Goal: Information Seeking & Learning: Learn about a topic

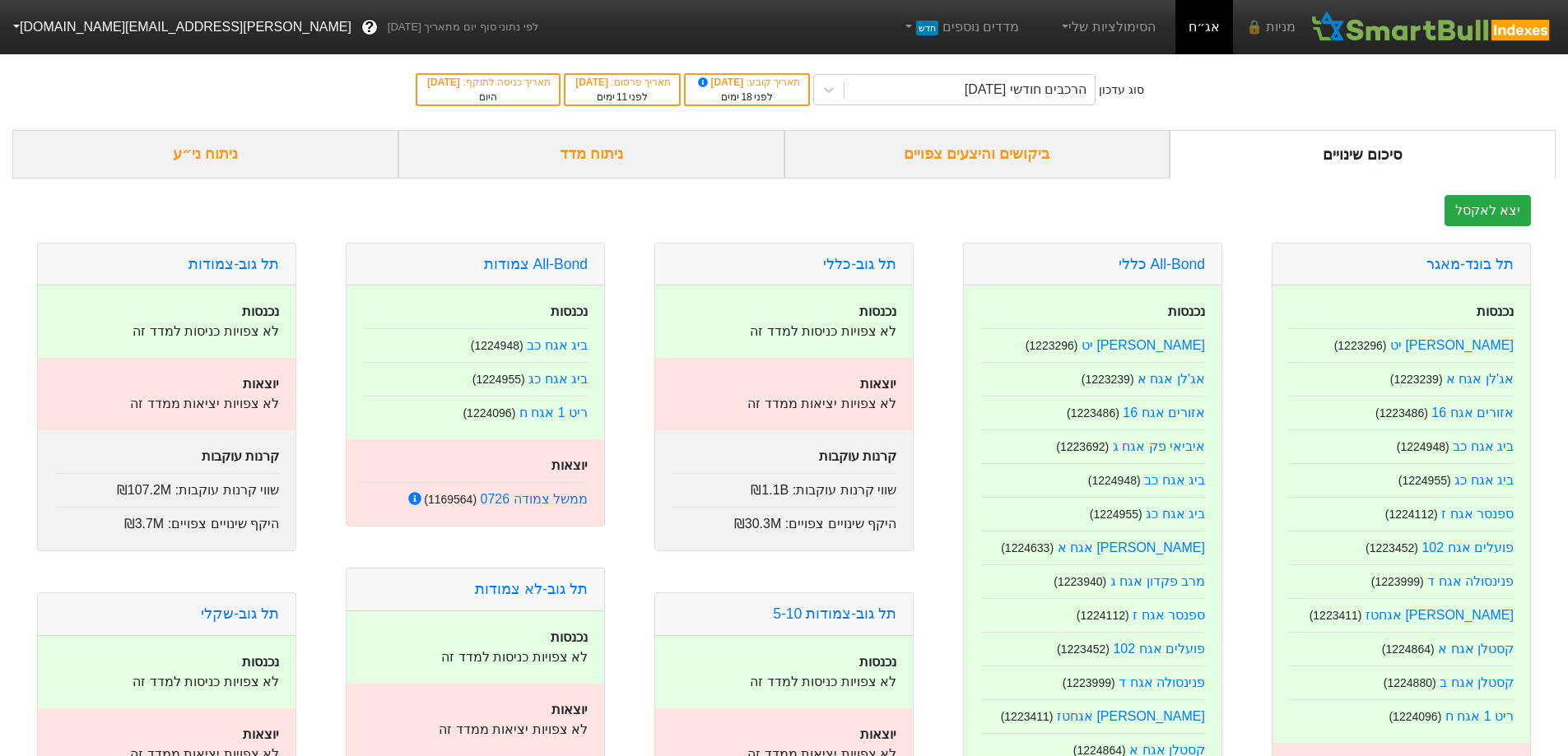
click at [1034, 149] on div "ביקושים והיצעים צפויים" at bounding box center [977, 154] width 386 height 49
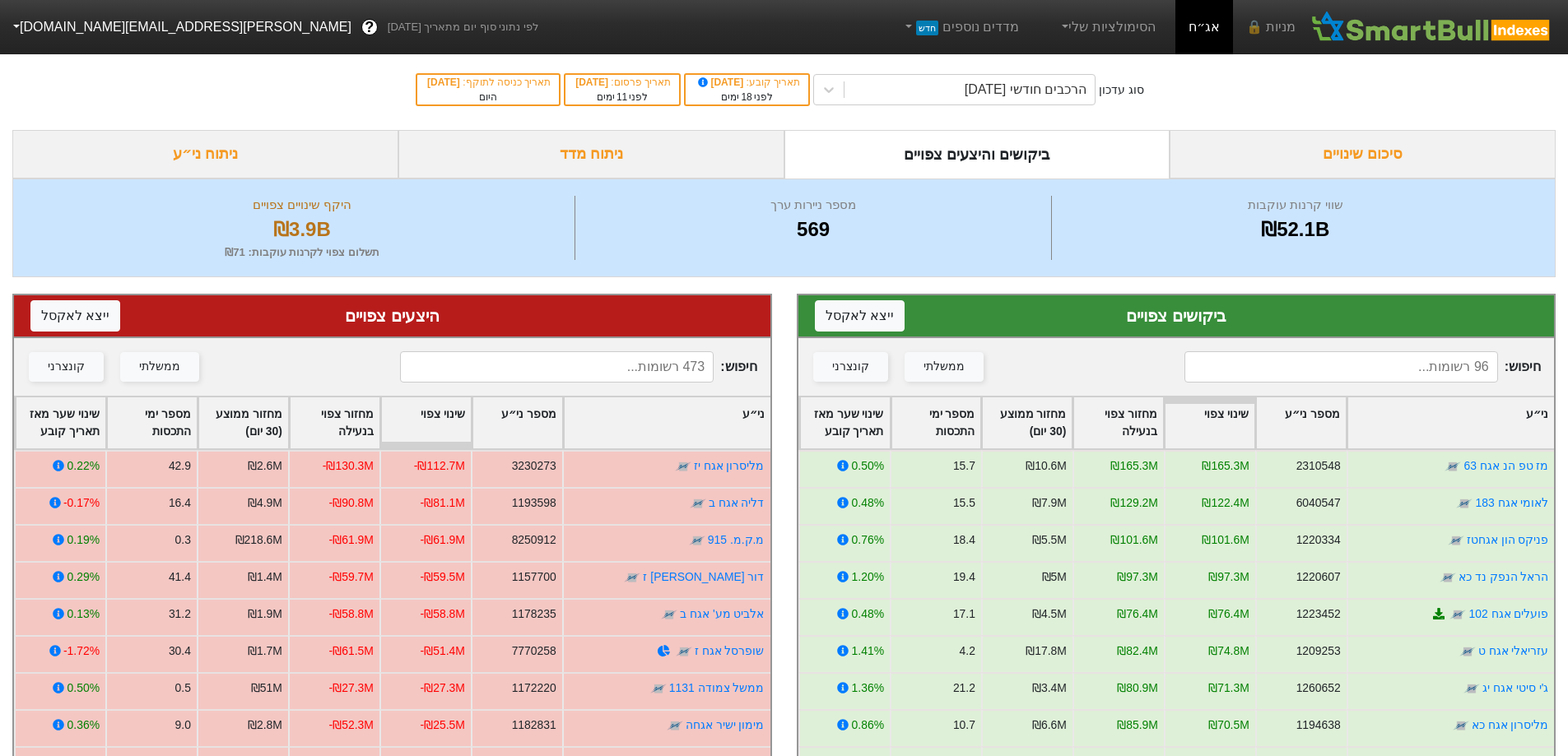
click at [581, 368] on input at bounding box center [557, 367] width 314 height 31
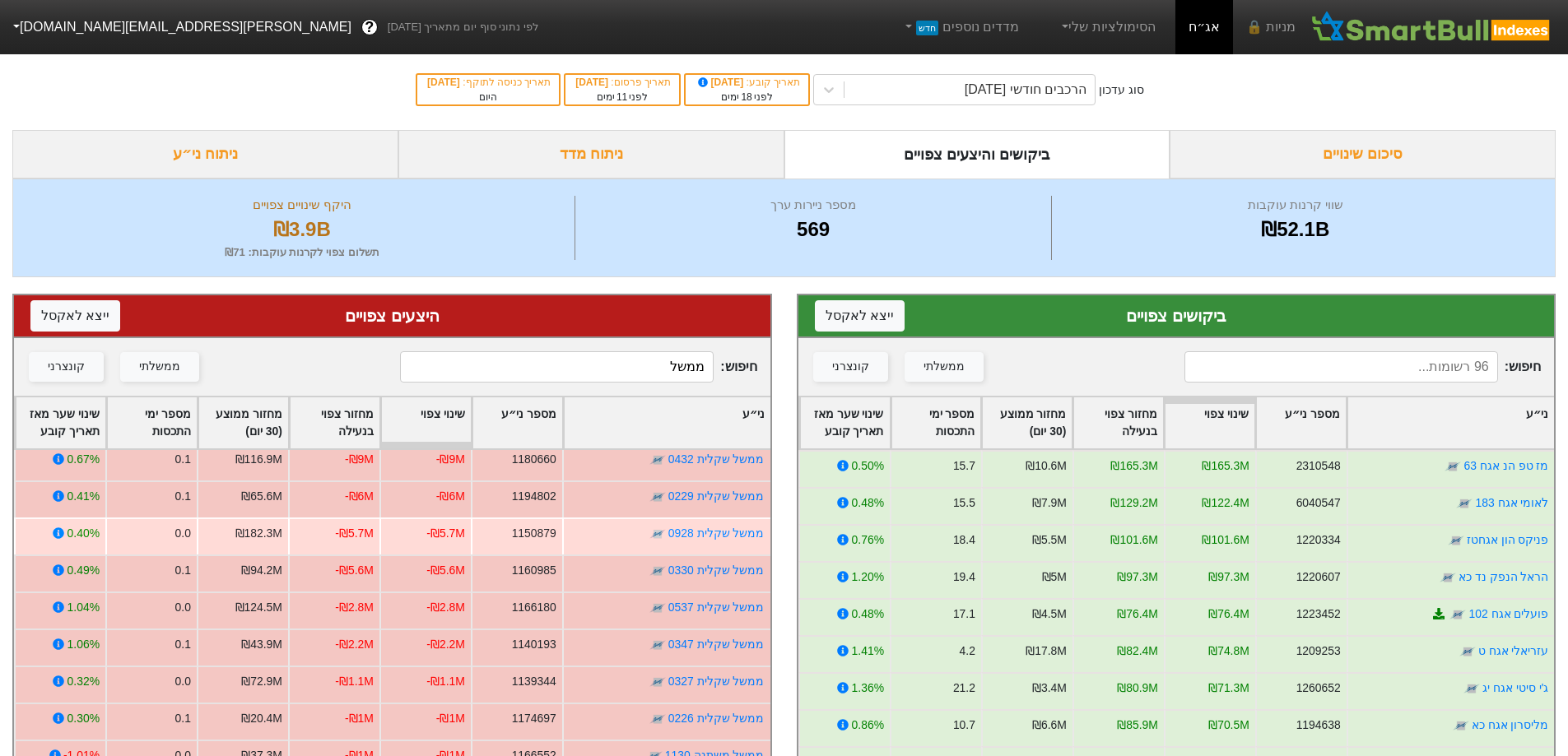
scroll to position [127, 0]
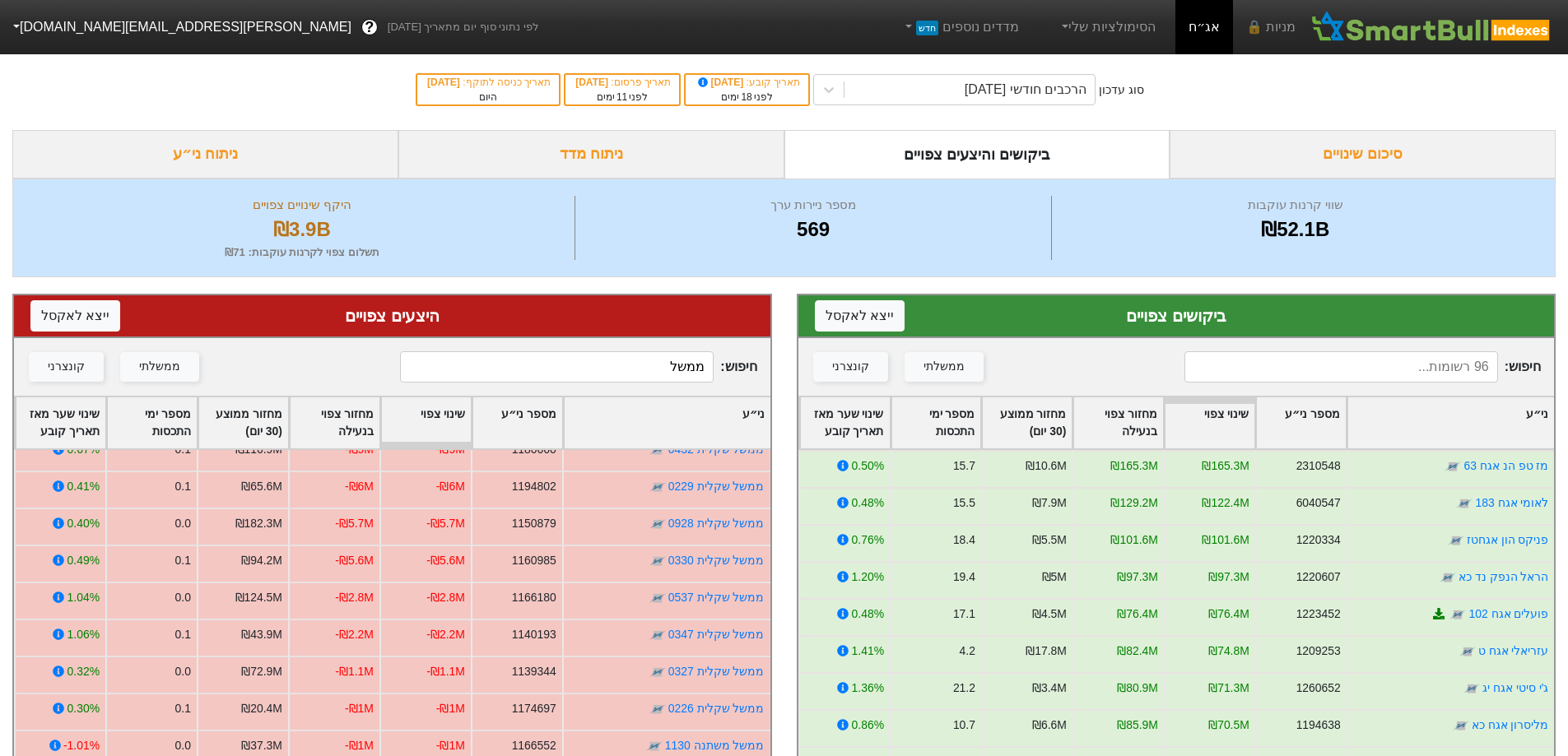
type input "ממשל"
click at [1418, 364] on input at bounding box center [1341, 367] width 314 height 31
type input "ממשל"
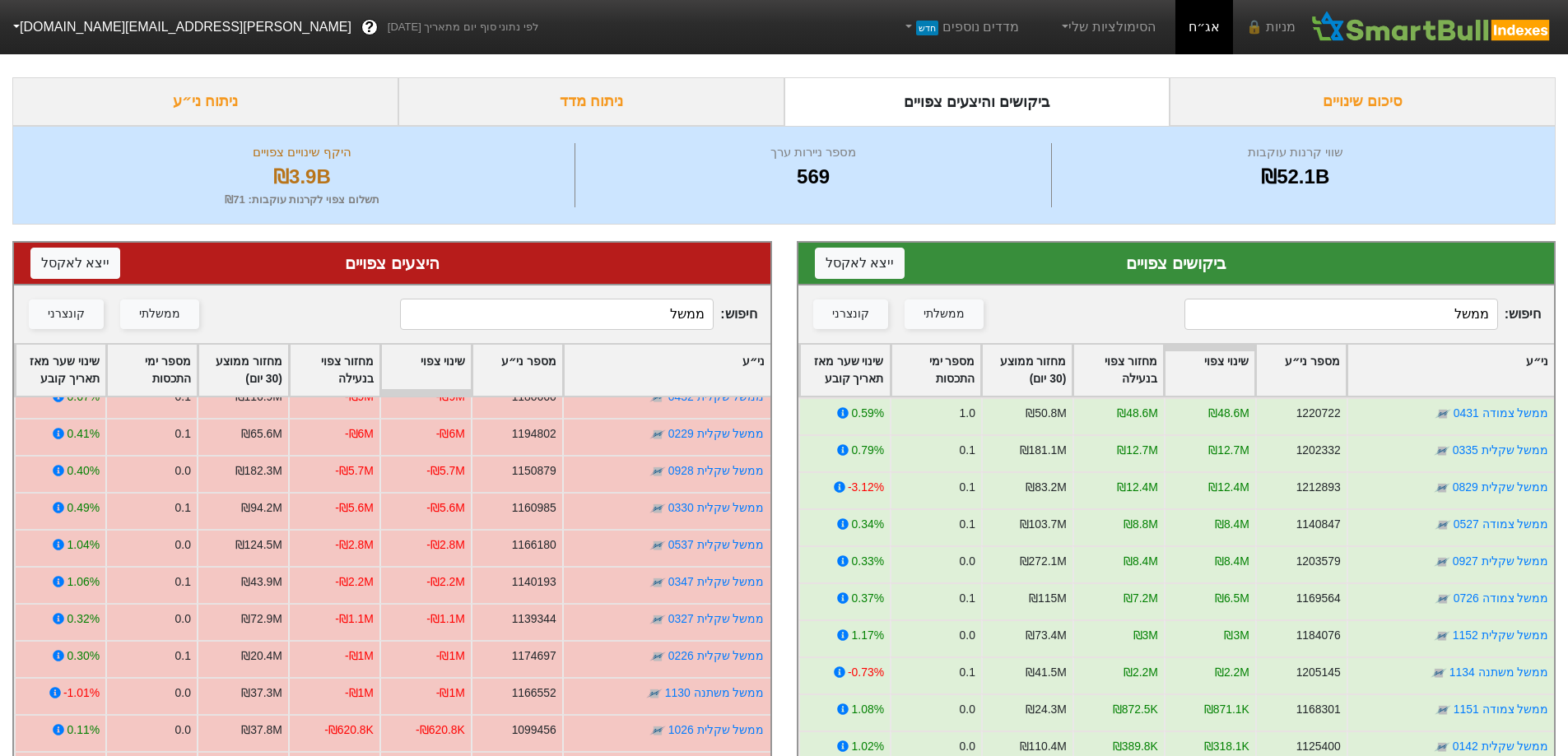
scroll to position [0, 0]
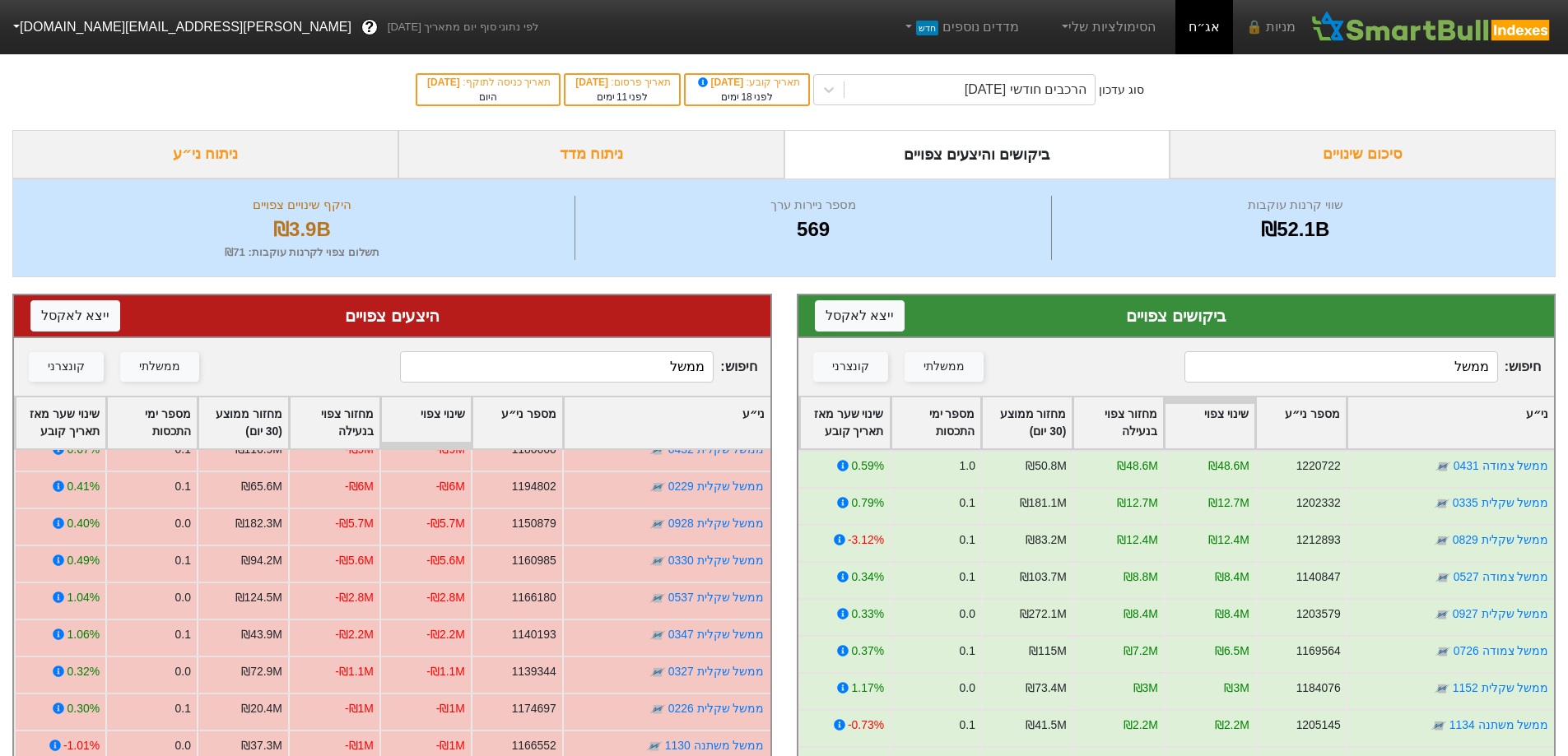
click at [1568, 316] on html "מניות 🔒 אג״ח הסימולציות שלי מדדים נוספים חדש לפי נתוני סוף יום מתאריך [DATE] ? …" at bounding box center [784, 522] width 1568 height 1045
drag, startPoint x: 649, startPoint y: 356, endPoint x: 886, endPoint y: 344, distance: 237.3
click at [878, 344] on div "ביקושים צפויים ייצא ל אקסל חיפוש : ממשלתי קונצרני ני״ע מספר ני״ע שינוי צפוי מחז…" at bounding box center [784, 661] width 1568 height 767
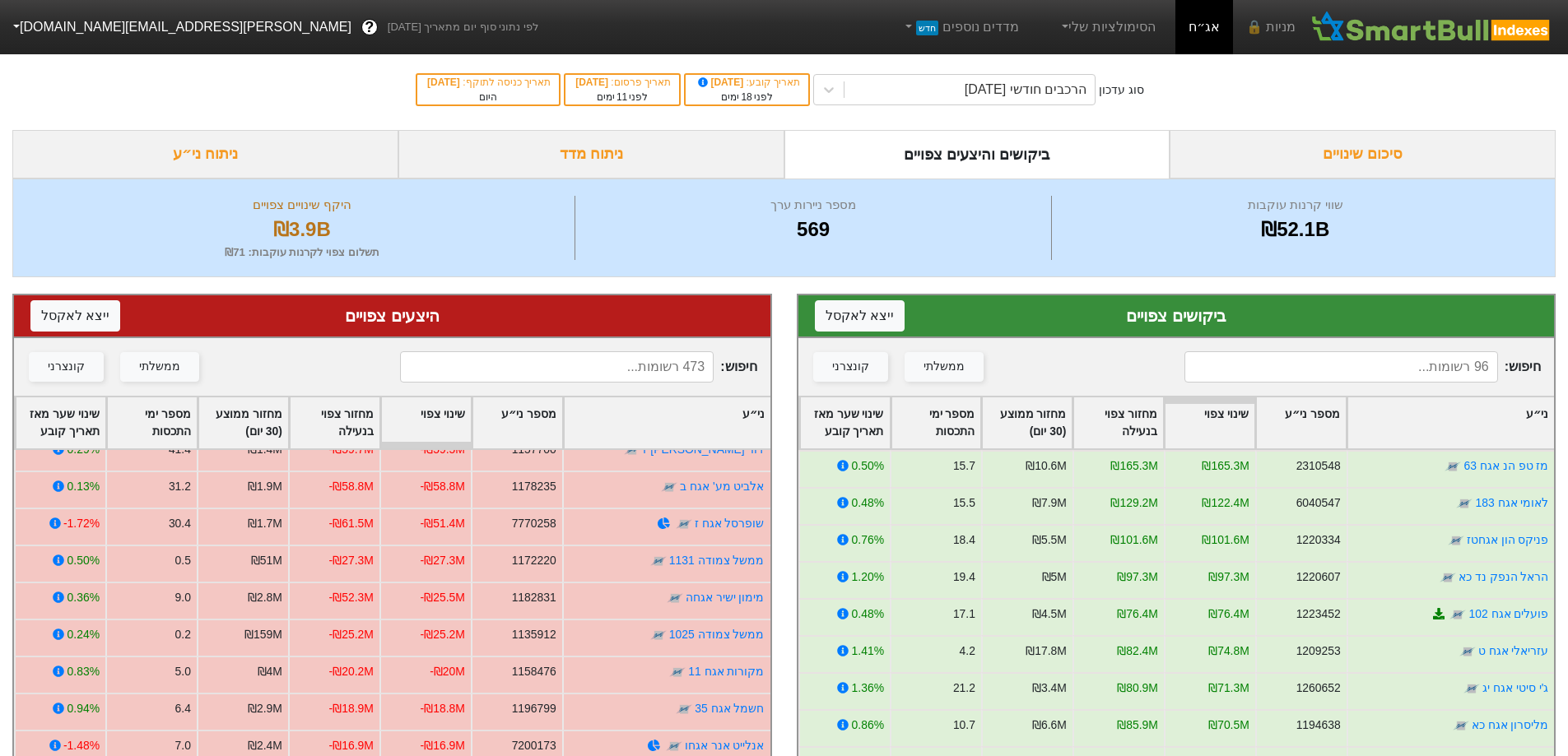
click at [627, 363] on input at bounding box center [557, 367] width 314 height 31
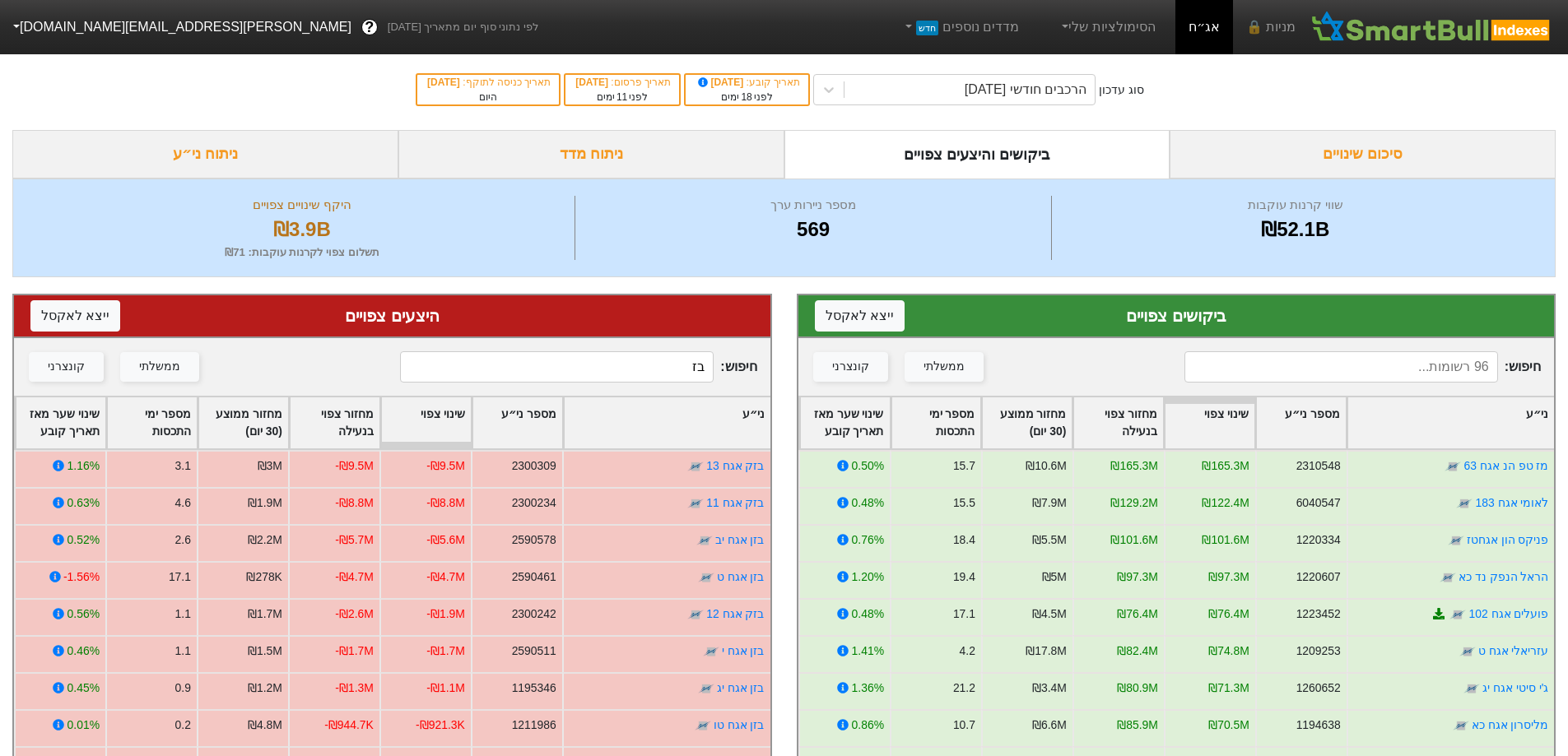
type input "ב"
click at [634, 367] on input at bounding box center [557, 367] width 314 height 31
type input "פ"
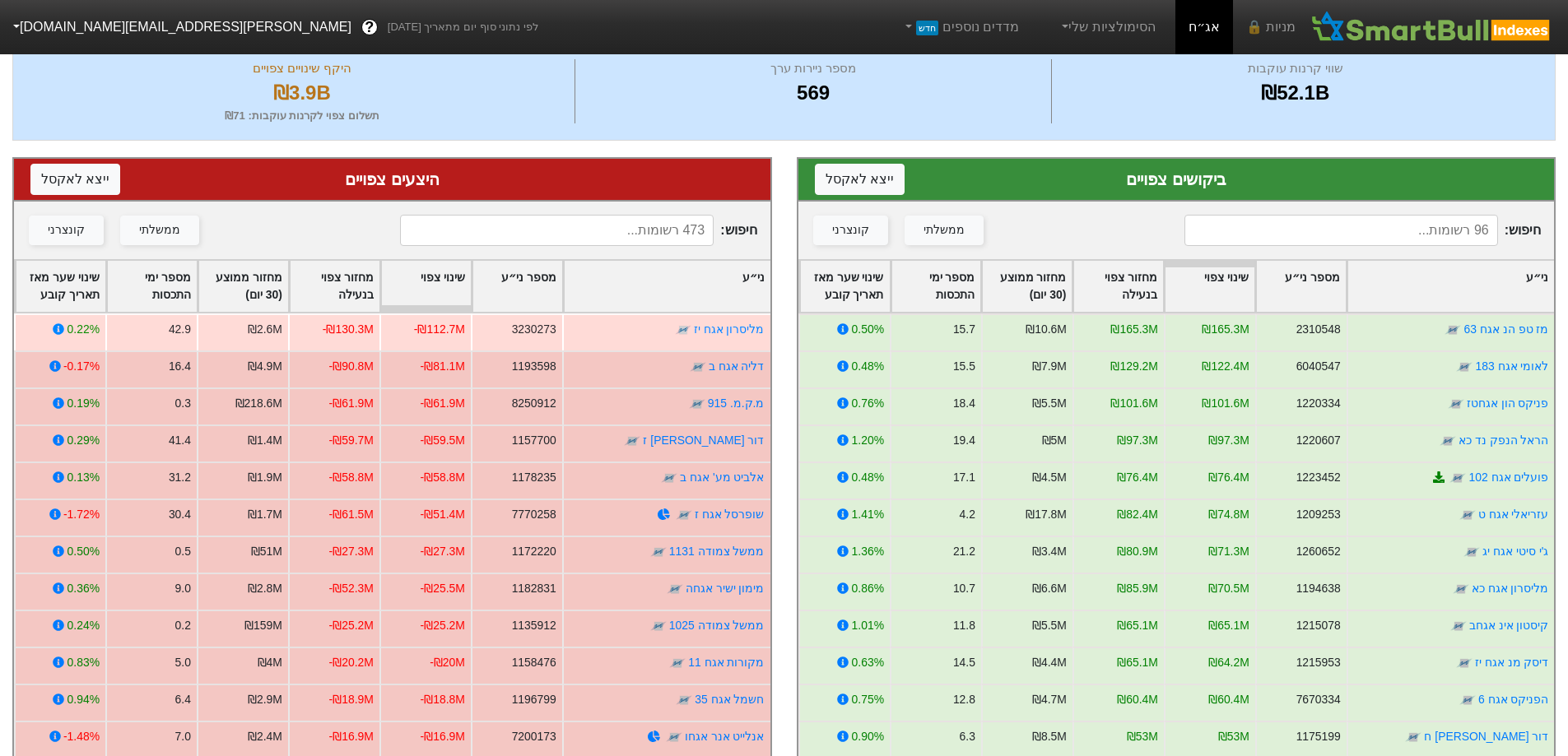
scroll to position [164, 0]
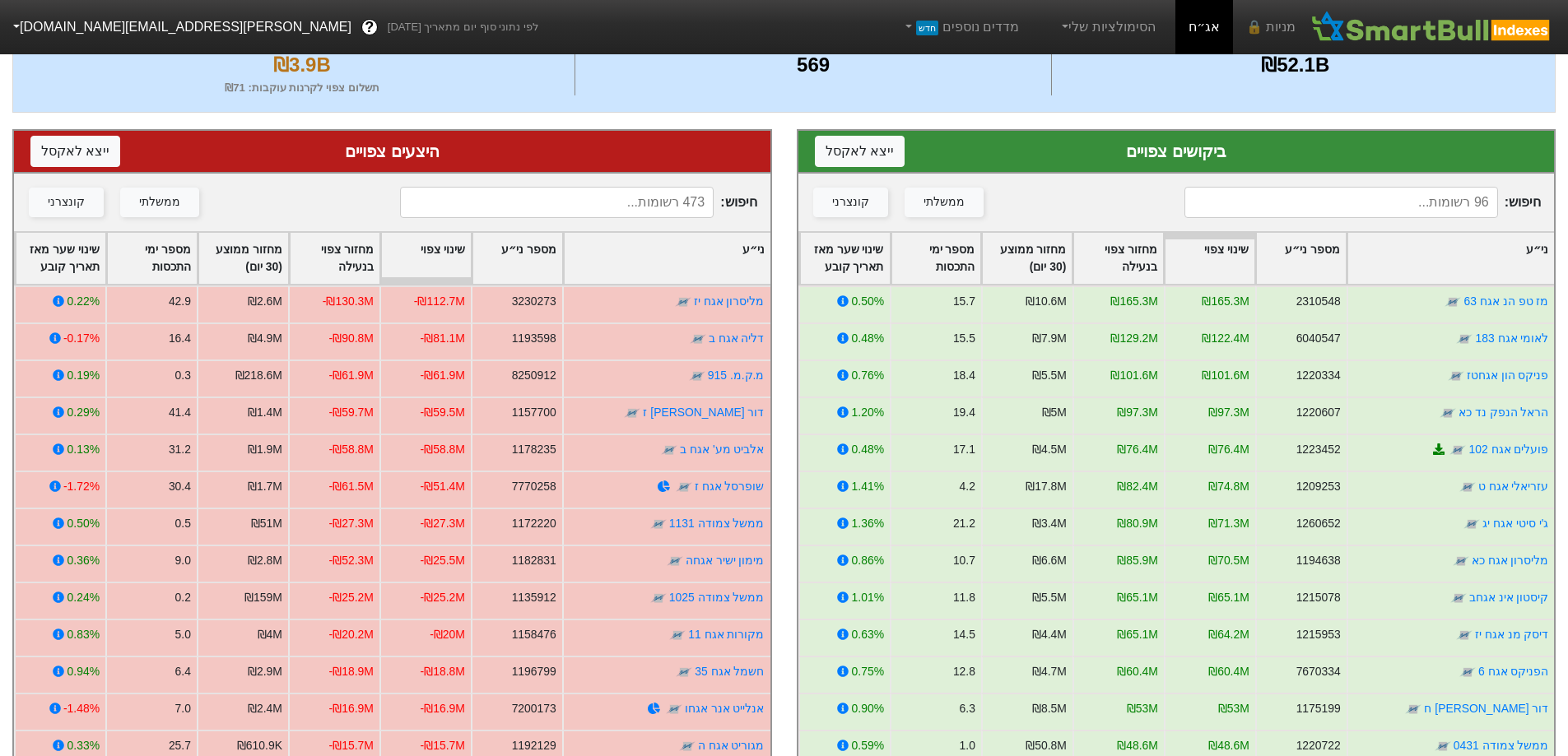
click at [612, 198] on input at bounding box center [557, 202] width 314 height 31
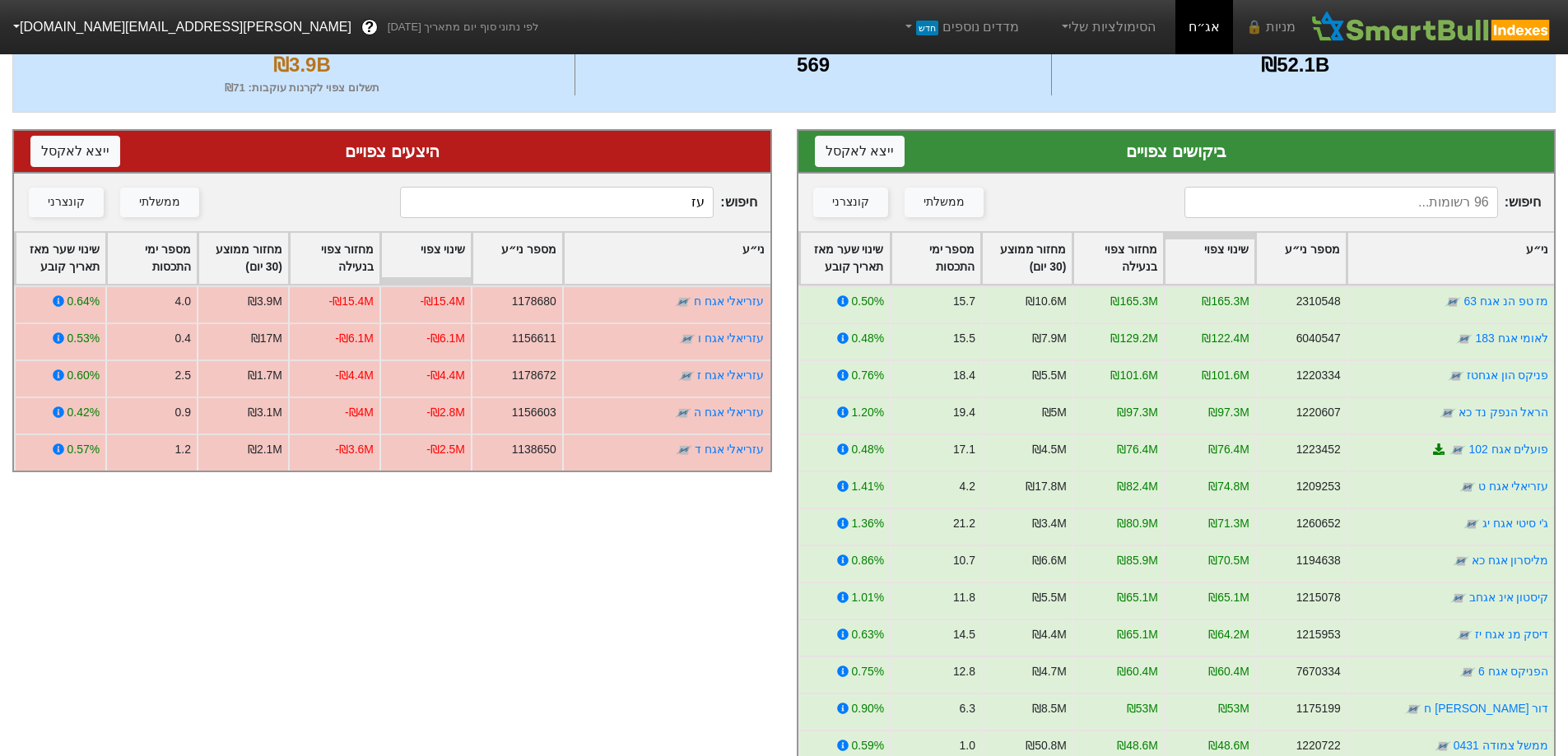
type input "ע"
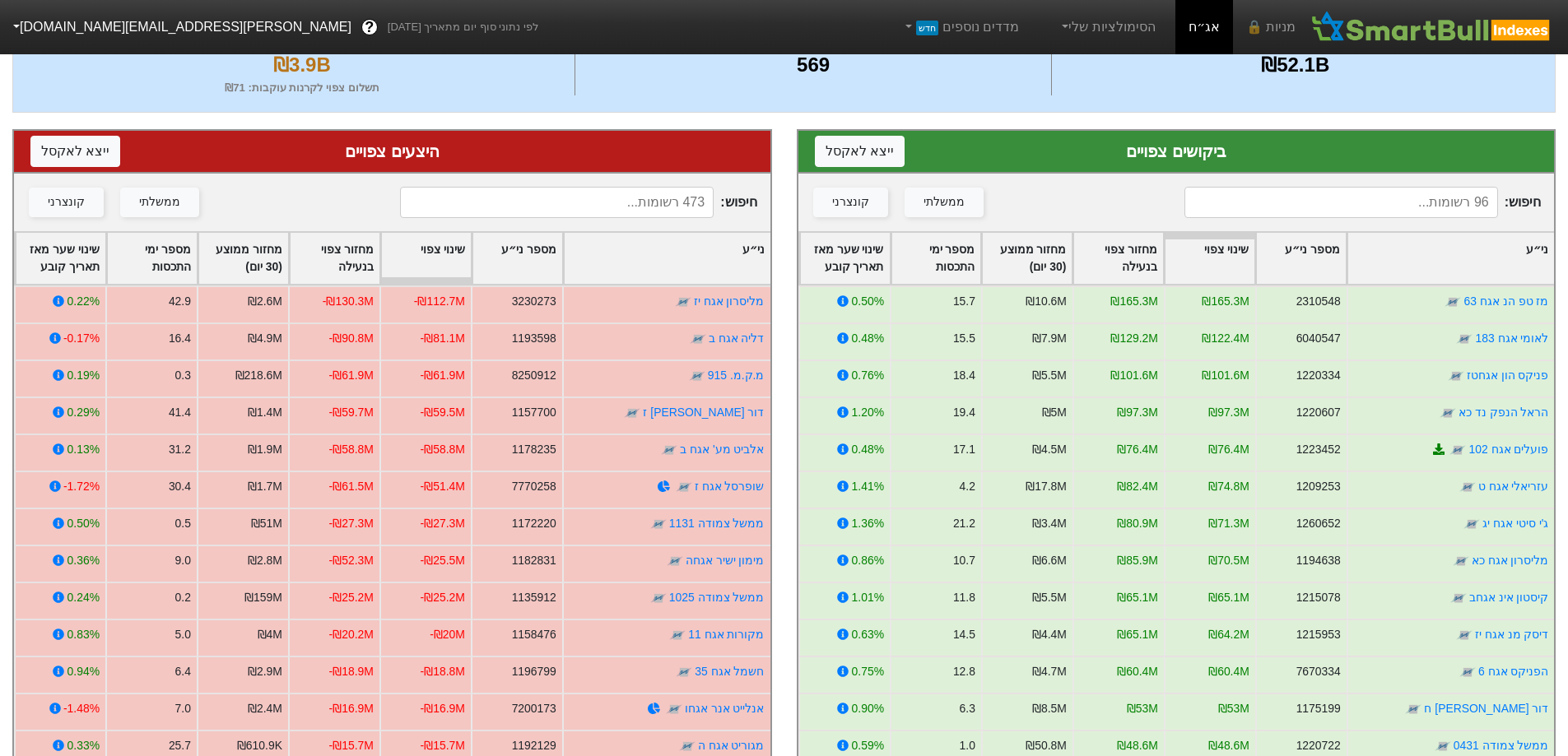
click at [1307, 216] on input at bounding box center [1341, 202] width 314 height 31
click at [663, 215] on input at bounding box center [557, 202] width 314 height 31
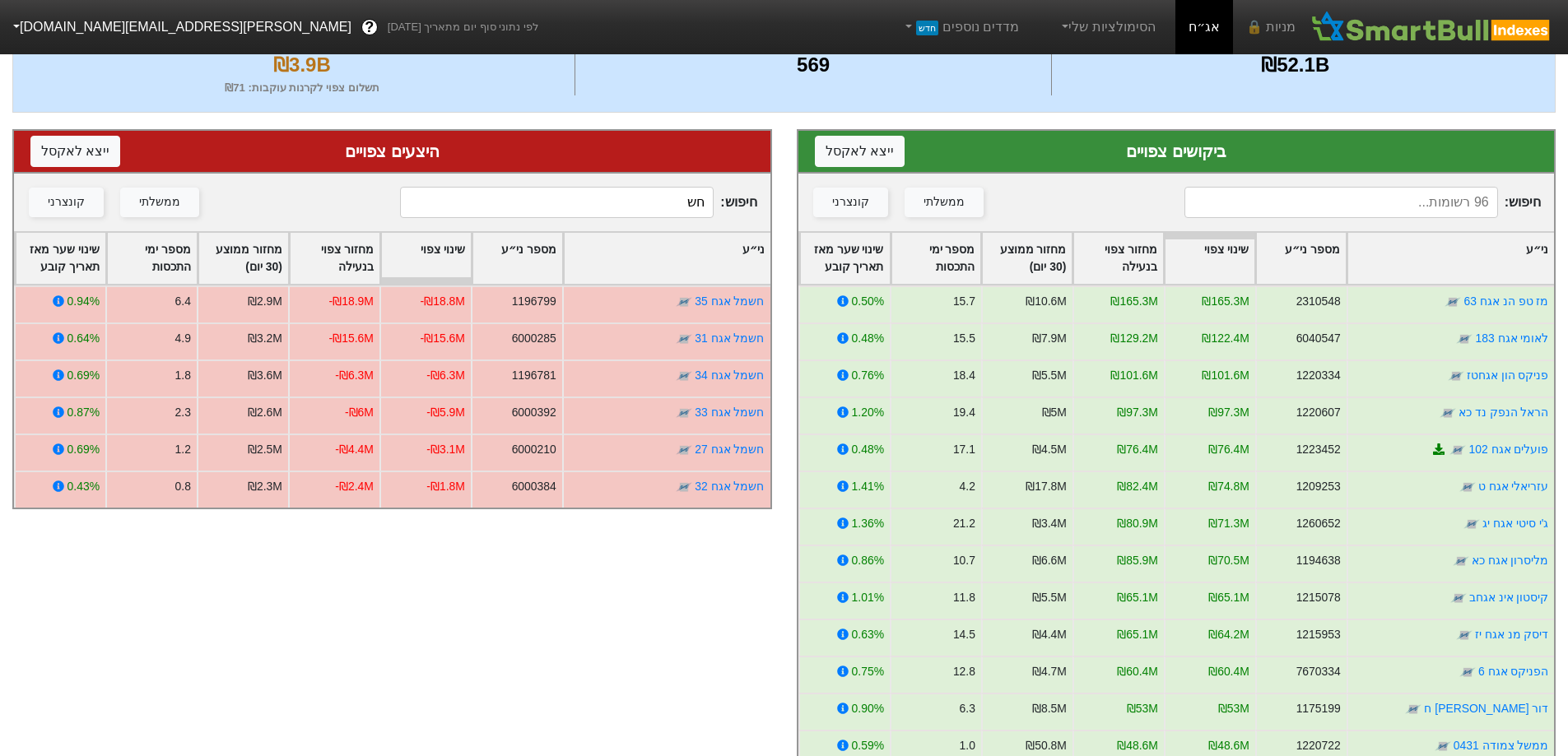
type input "ח"
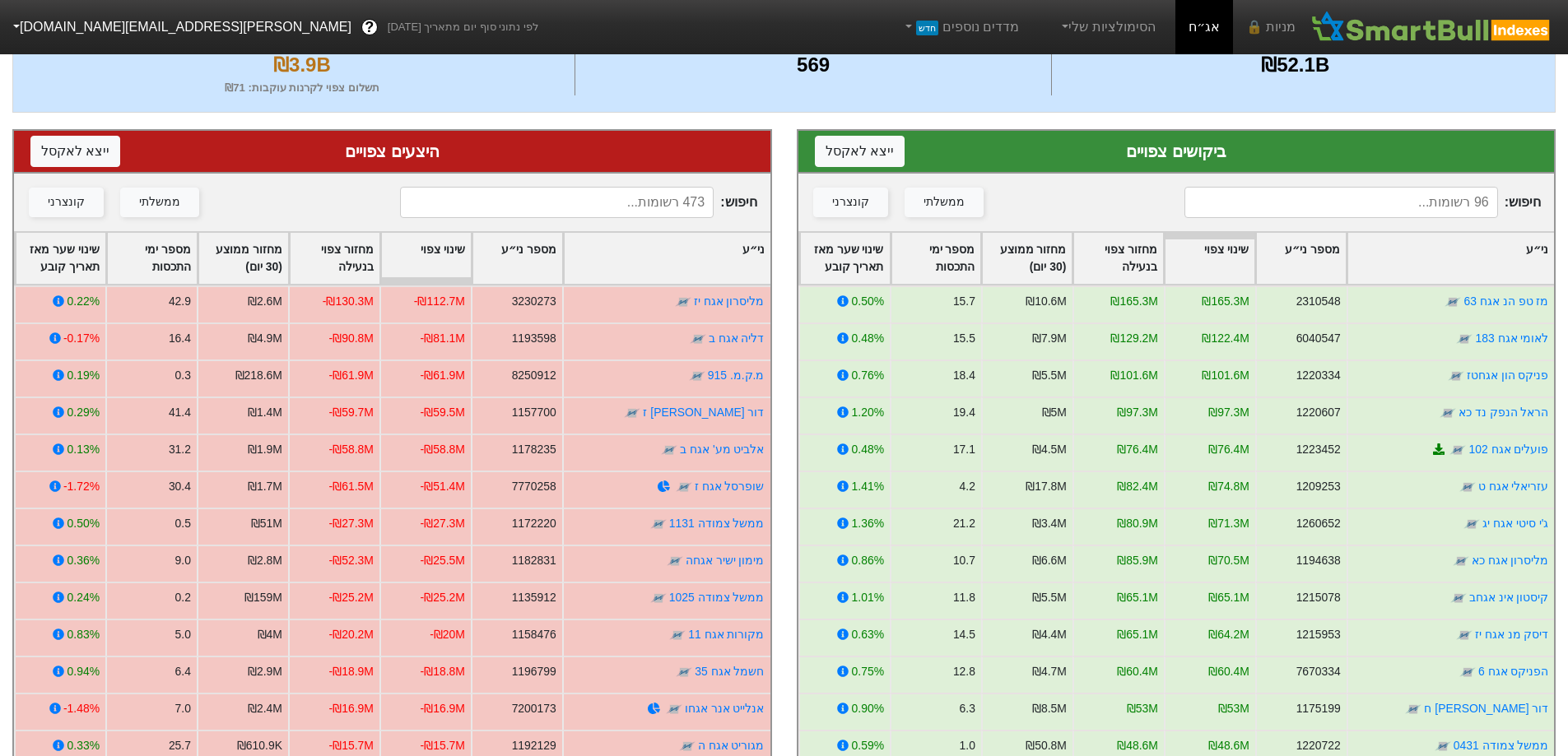
click at [1346, 209] on input at bounding box center [1341, 202] width 314 height 31
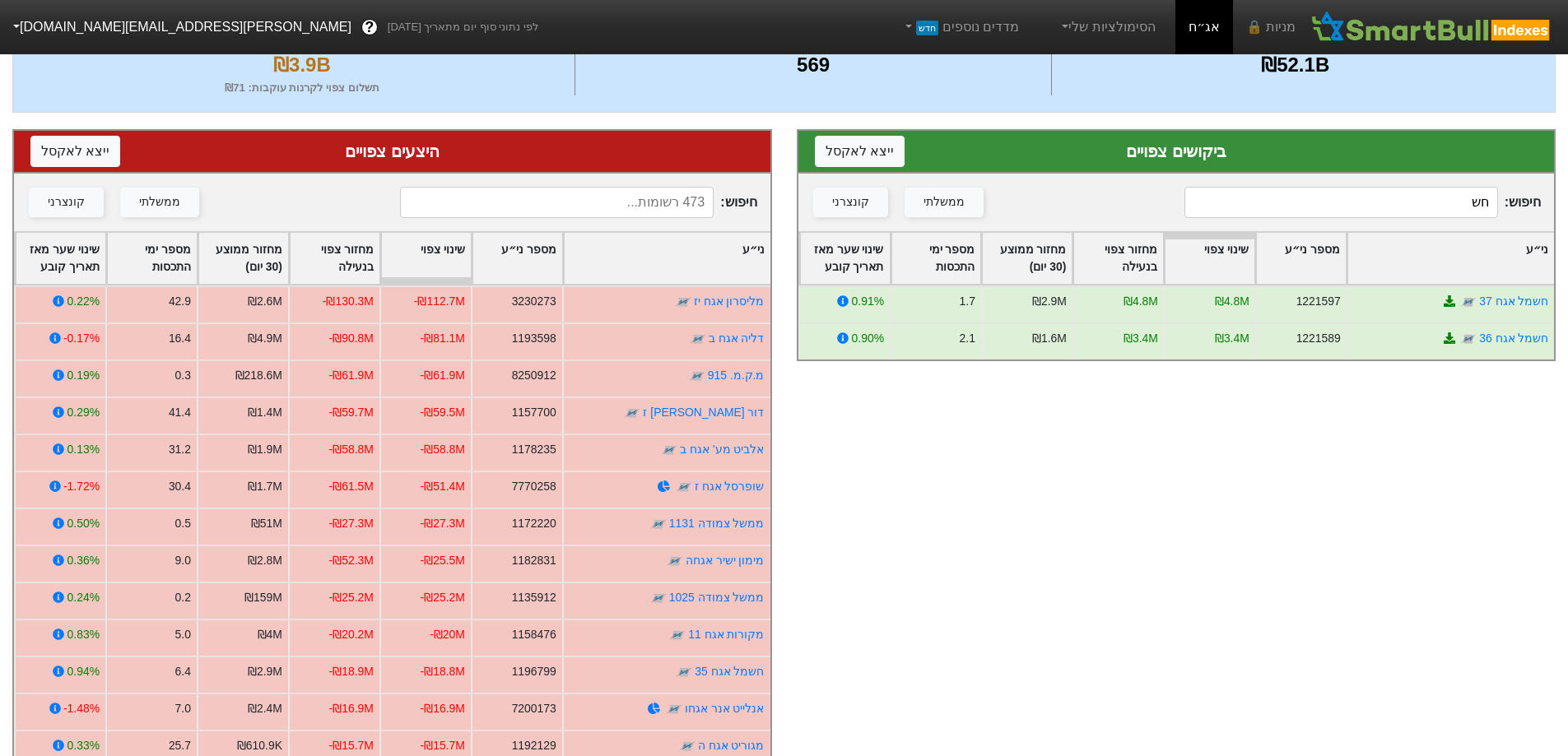
type input "ח"
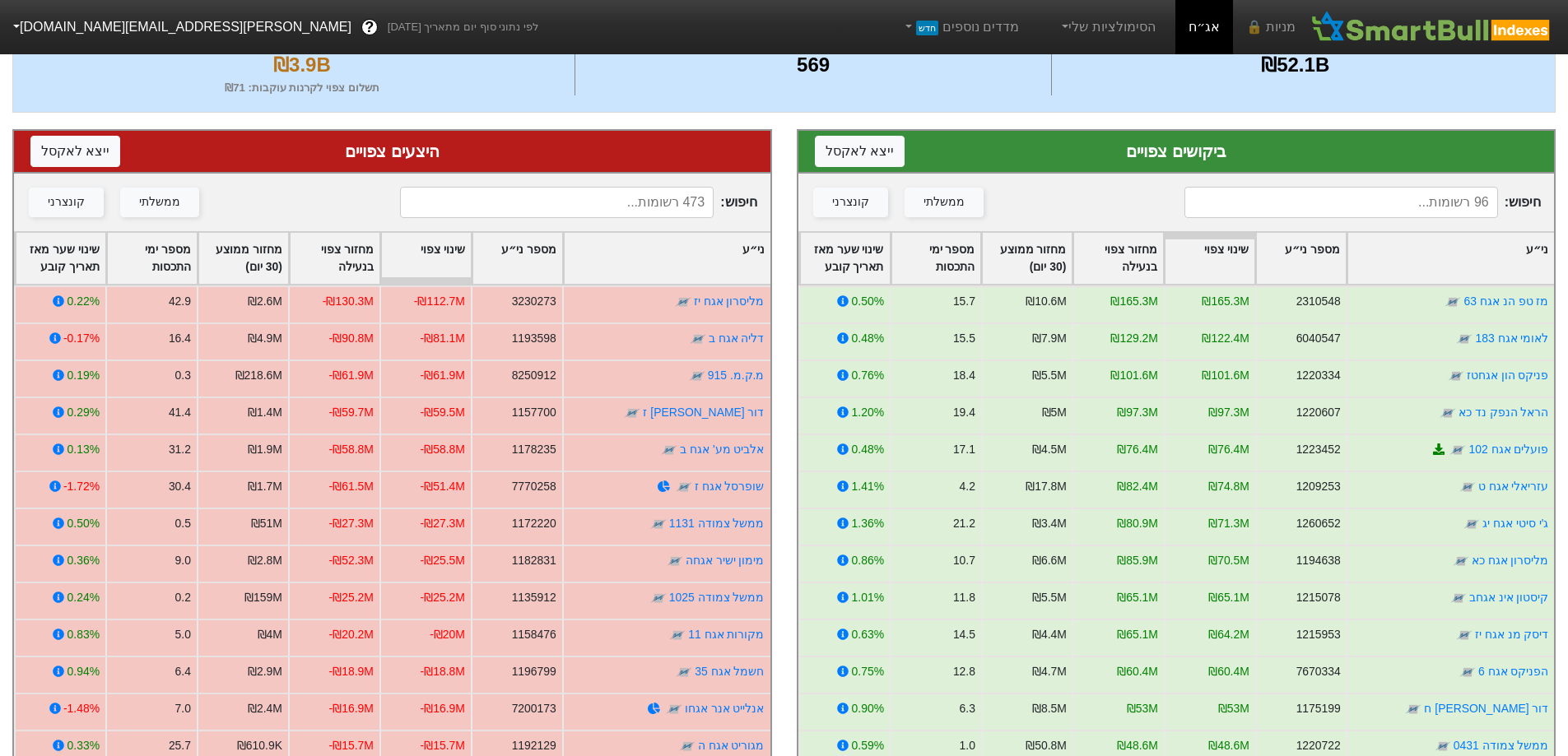
click at [619, 195] on input at bounding box center [557, 202] width 314 height 31
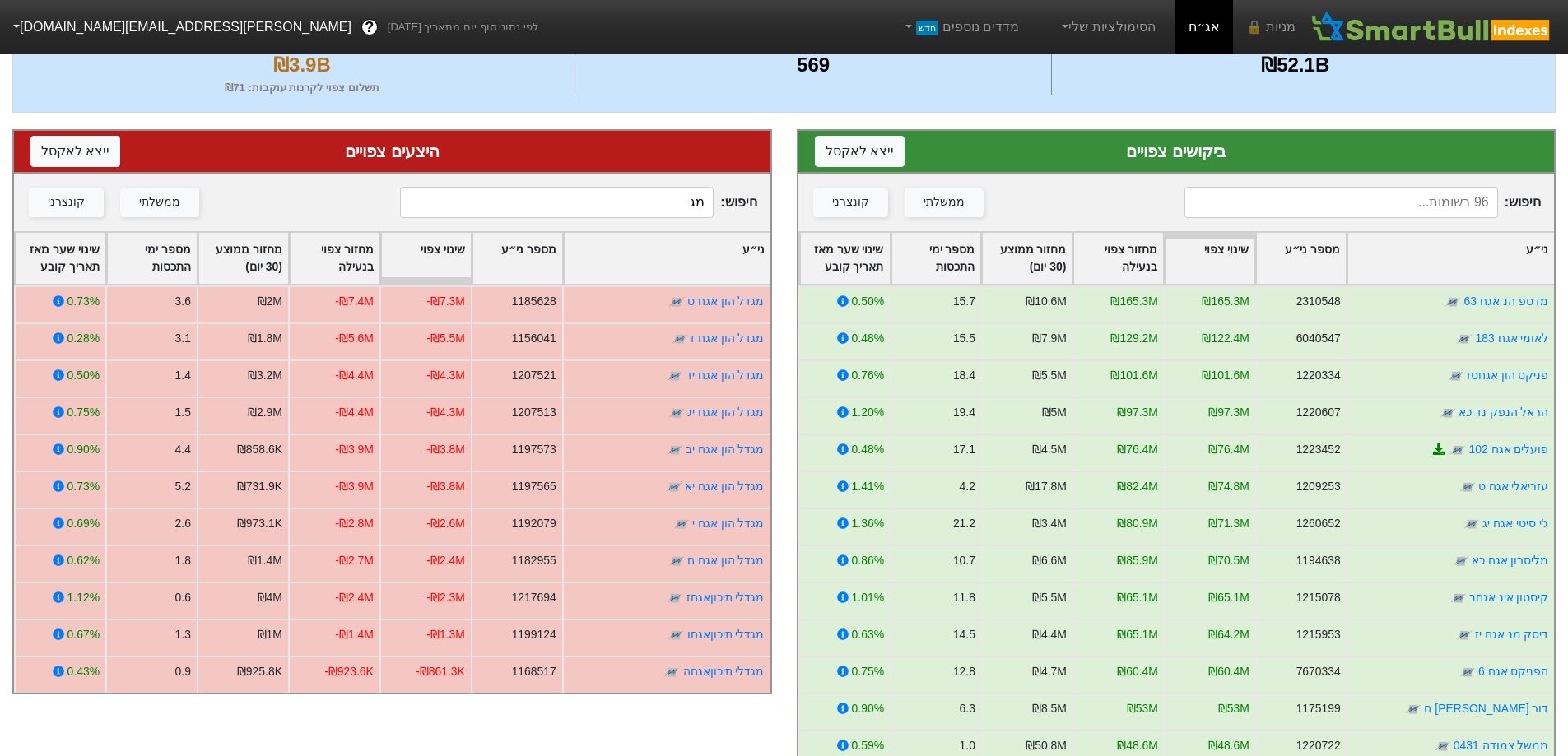
type input "מ"
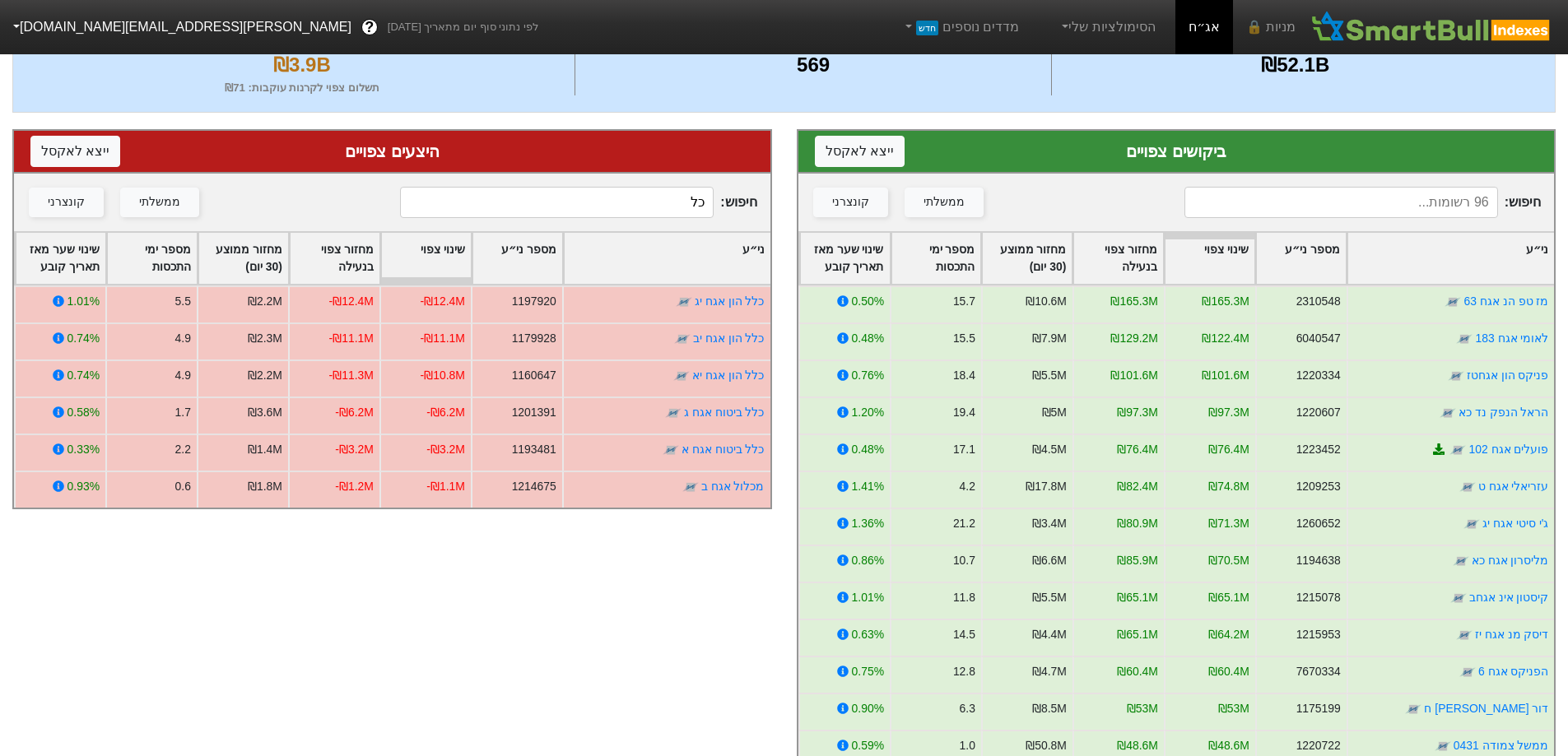
type input "כ"
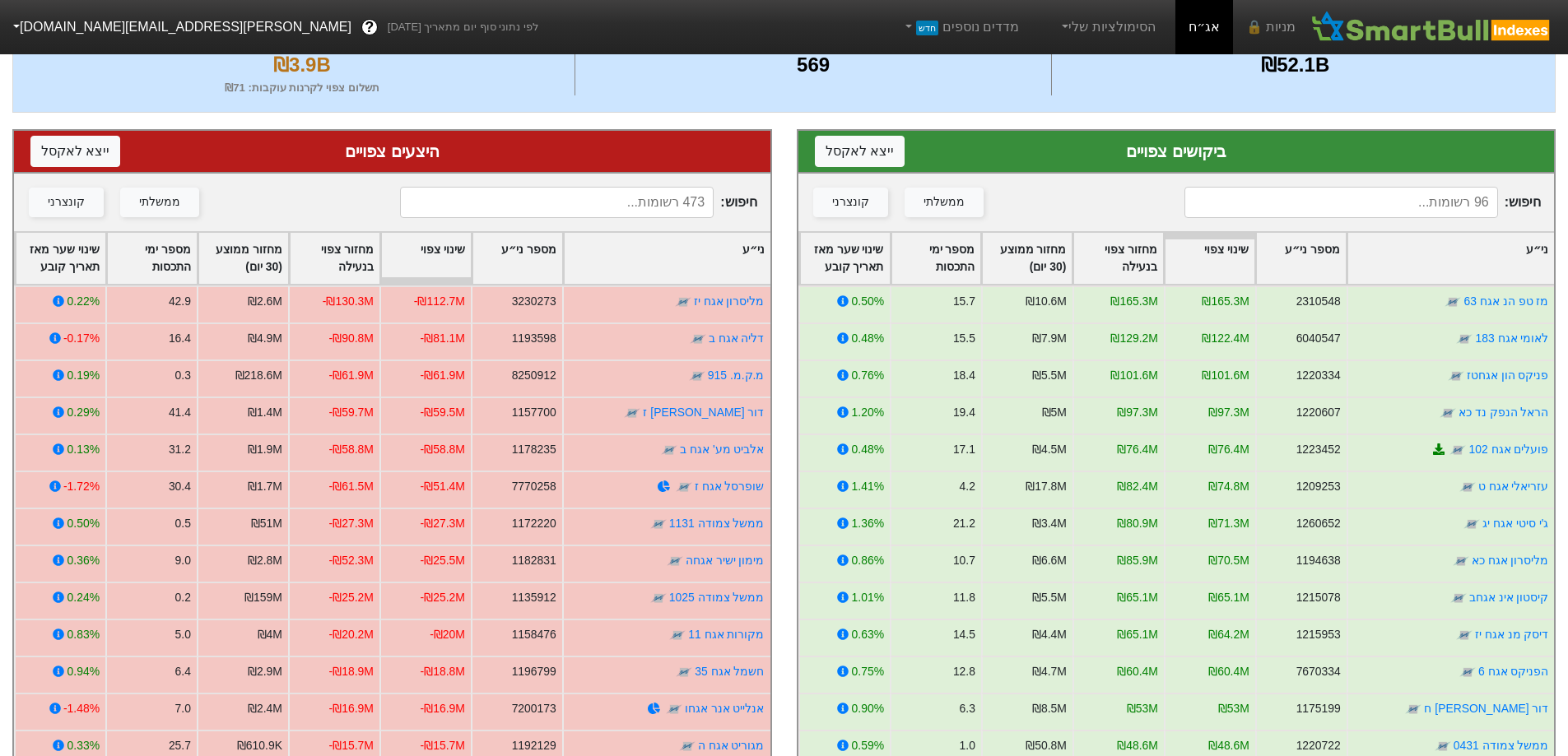
click at [572, 194] on input at bounding box center [557, 202] width 314 height 31
type input "4"
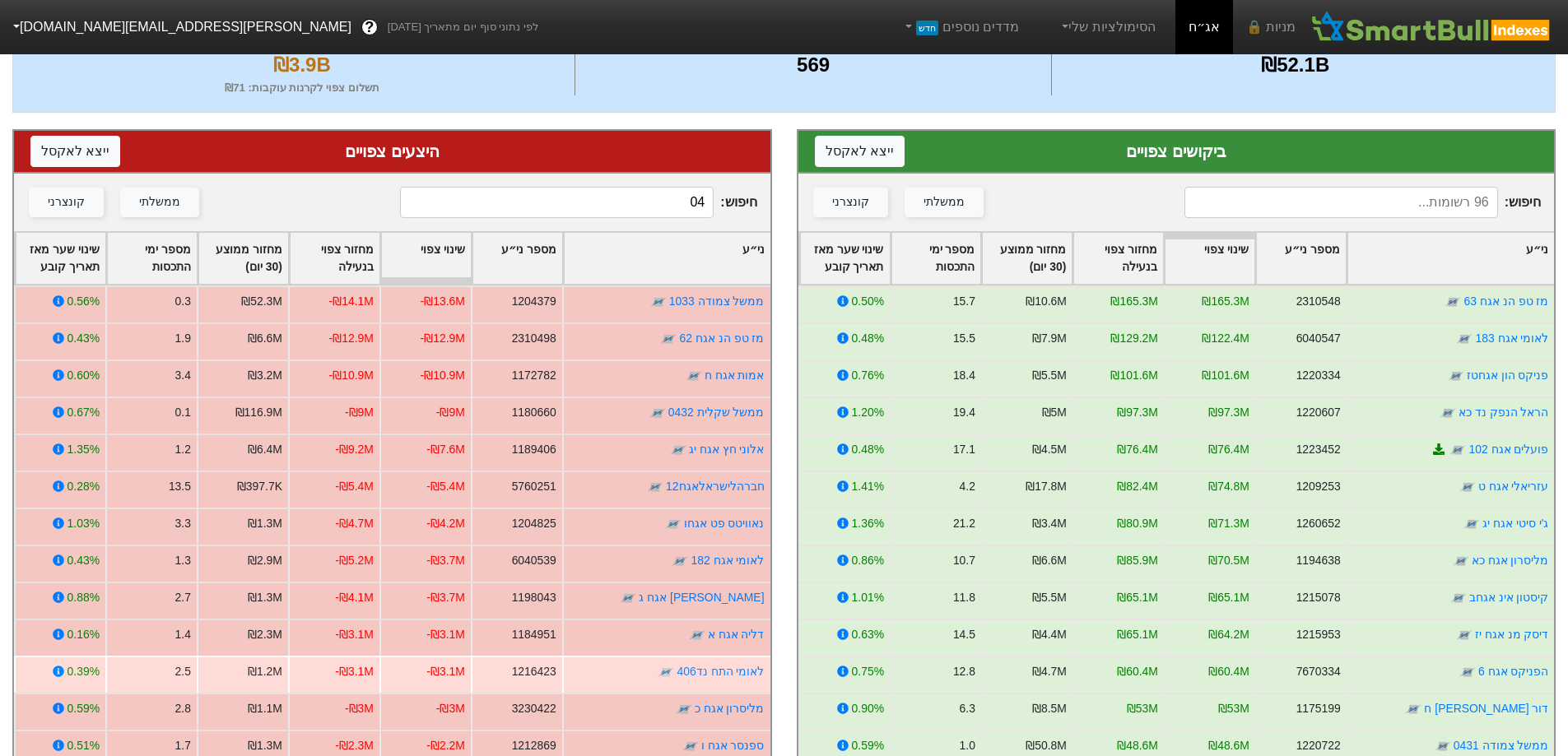
type input "0"
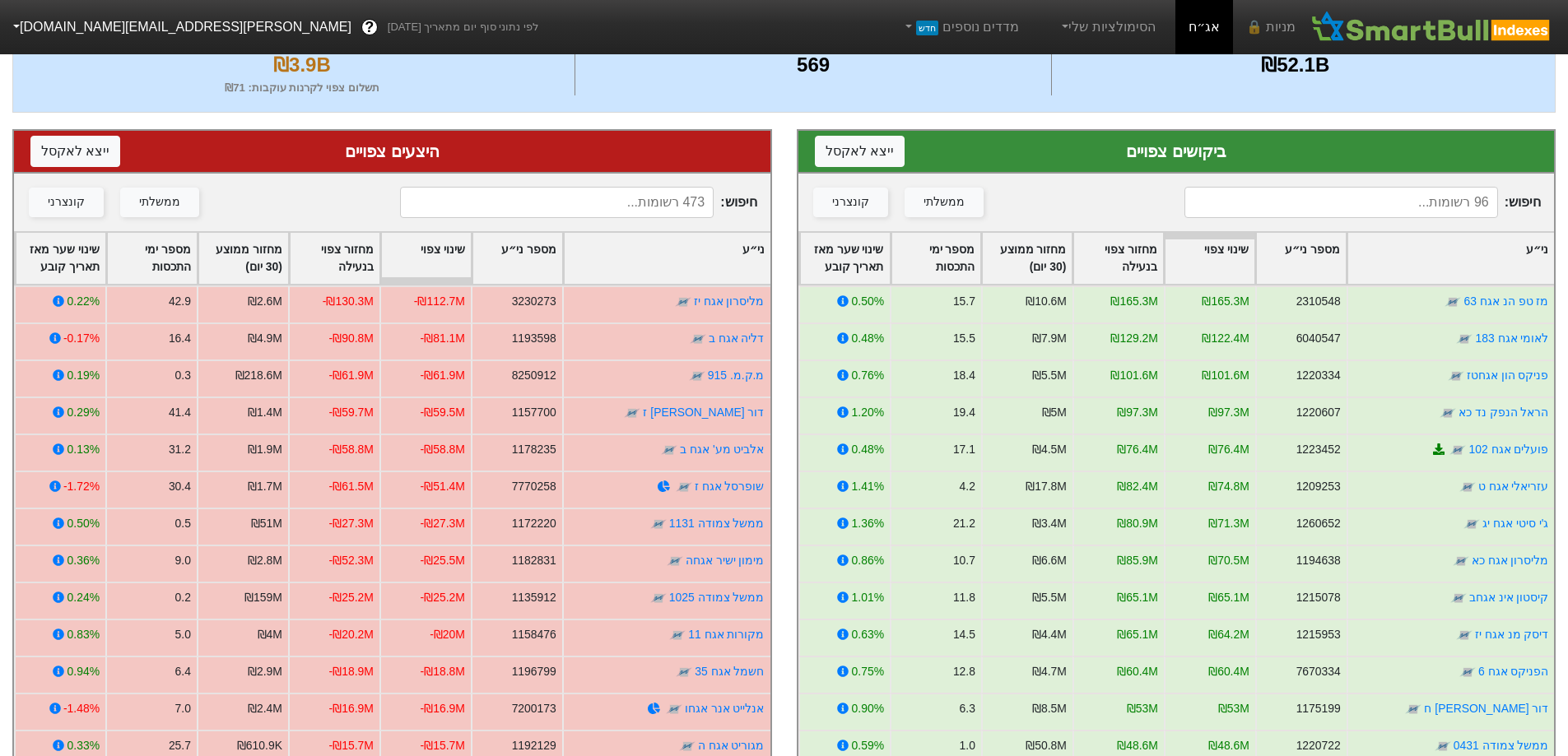
click at [669, 194] on input at bounding box center [557, 202] width 314 height 31
type input "פ"
click at [621, 206] on input at bounding box center [557, 202] width 314 height 31
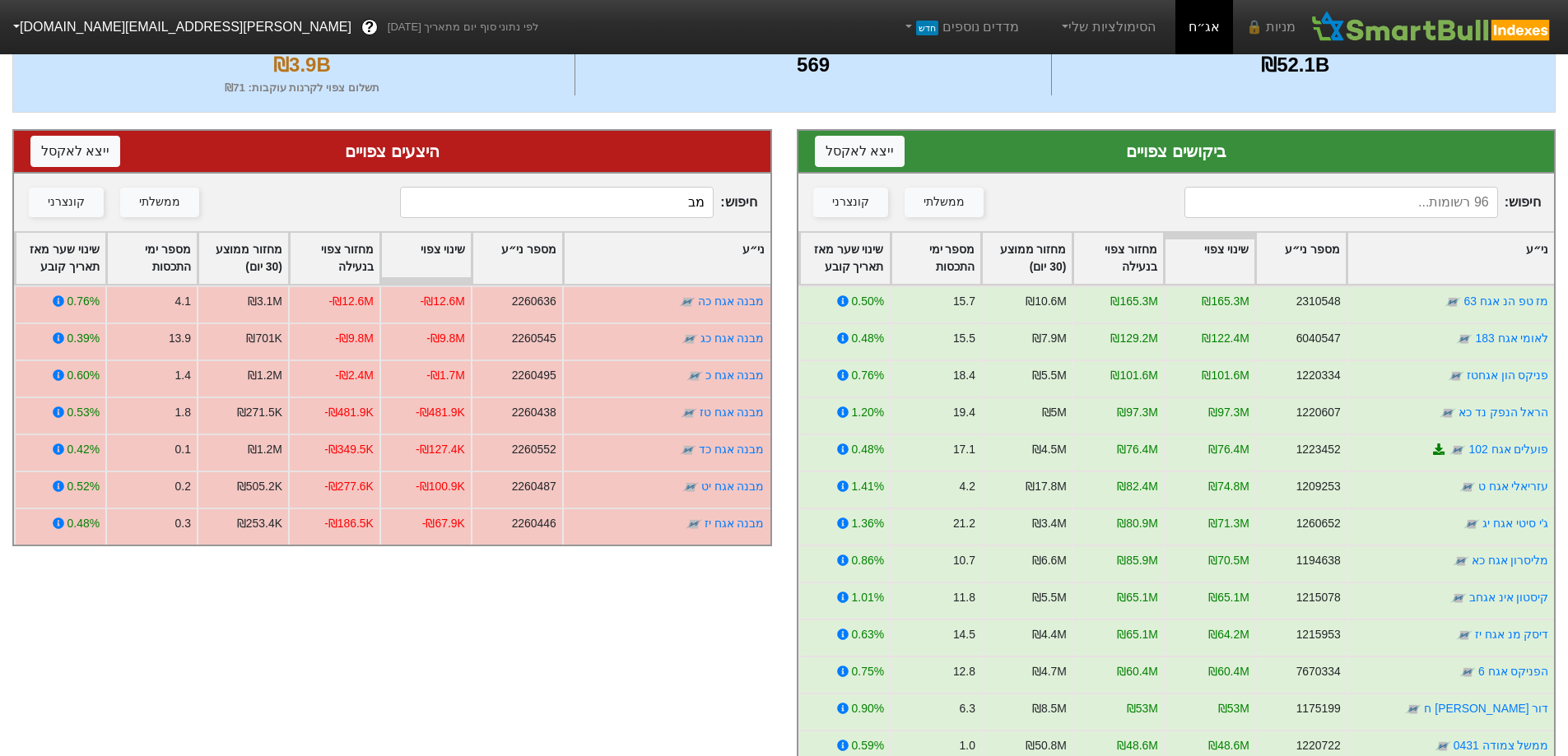
type input "מ"
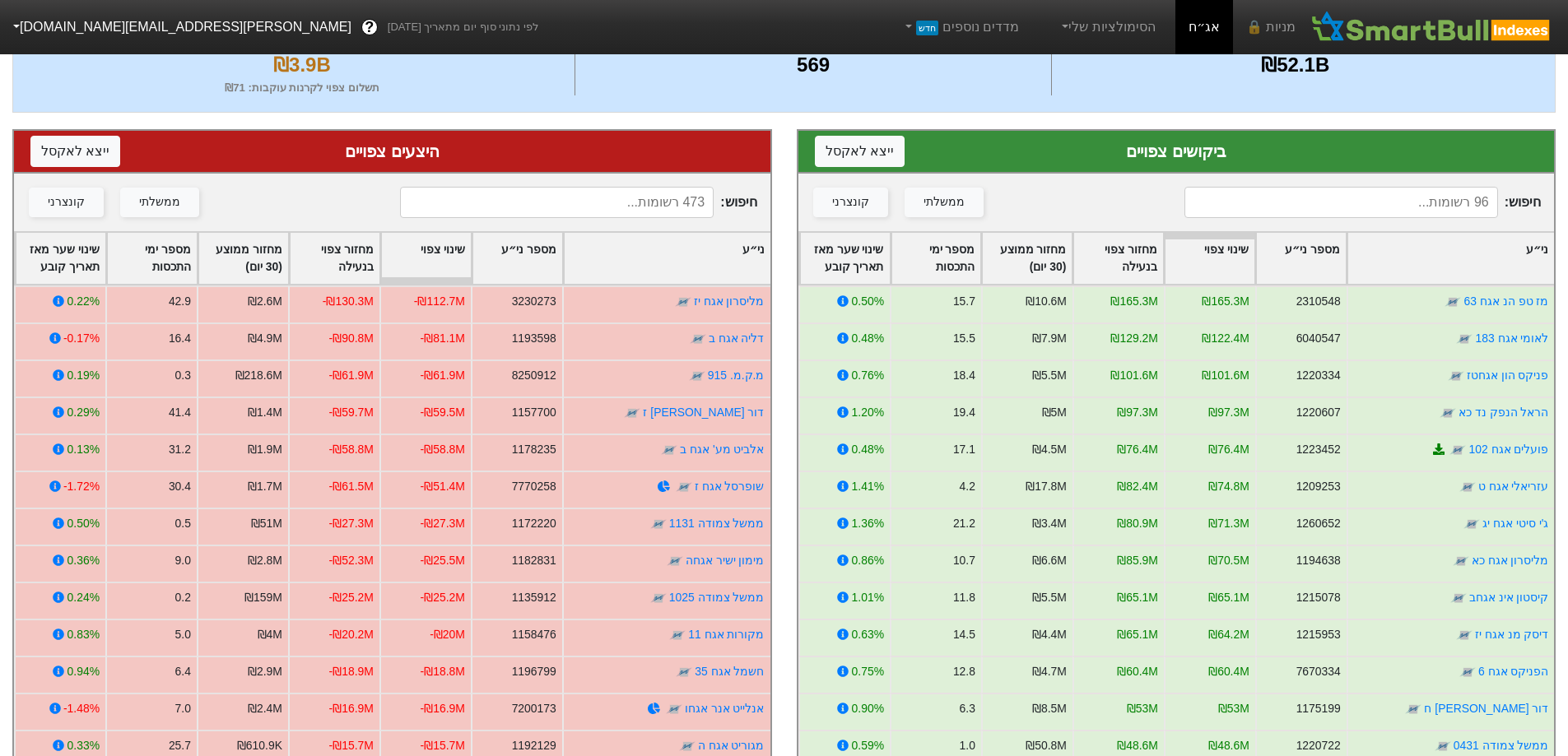
click at [1311, 197] on input at bounding box center [1341, 202] width 314 height 31
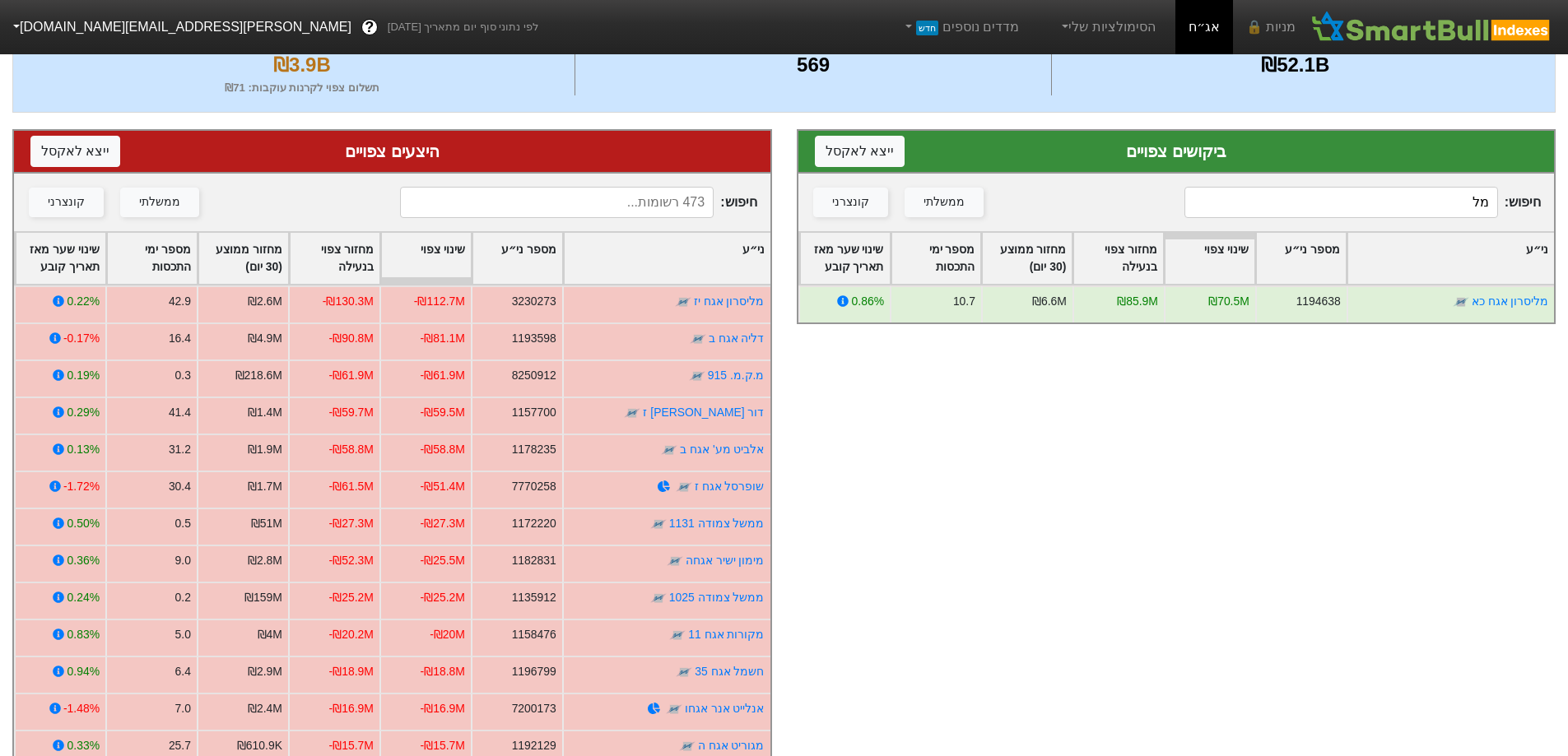
type input "מ"
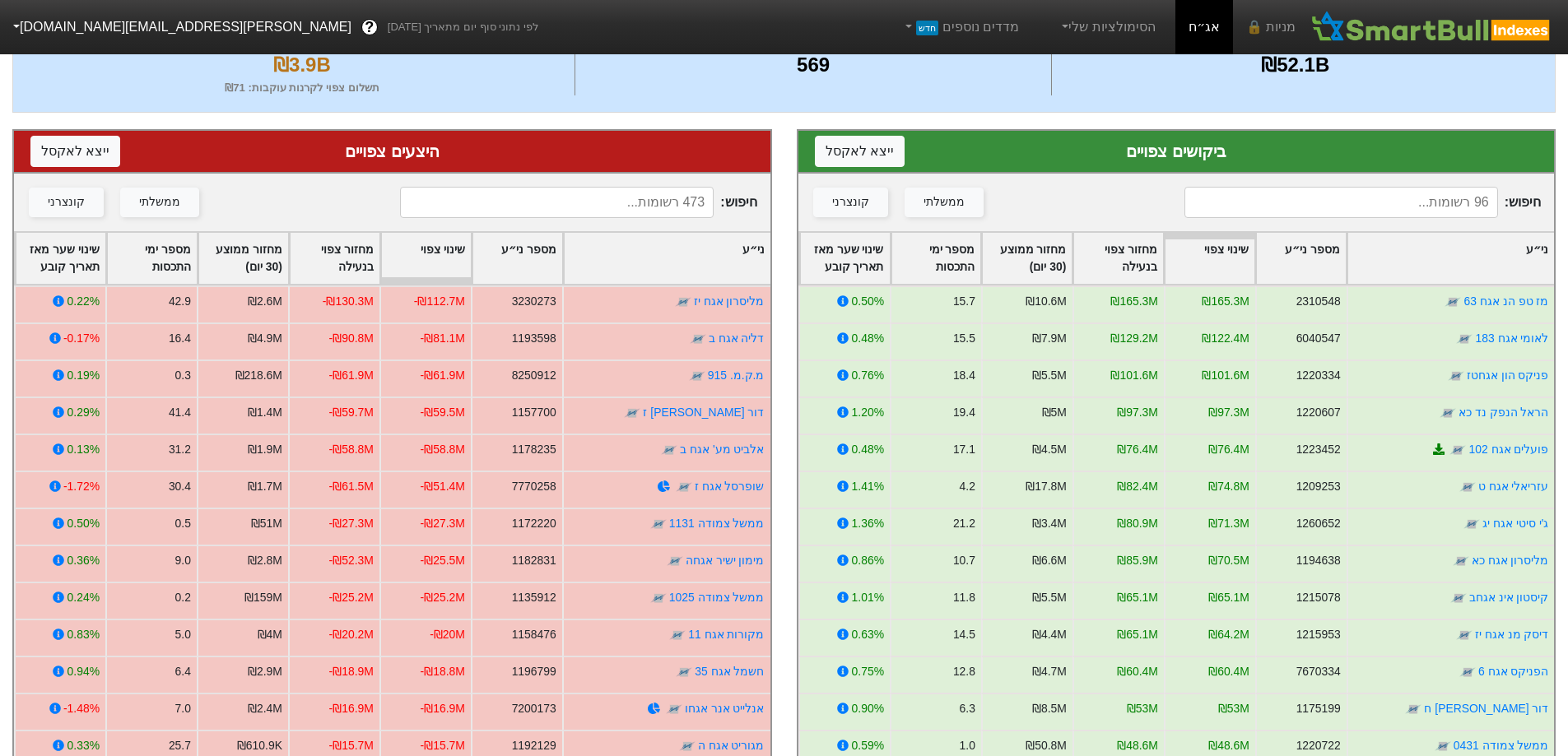
click at [584, 197] on input at bounding box center [557, 202] width 314 height 31
type input "ר"
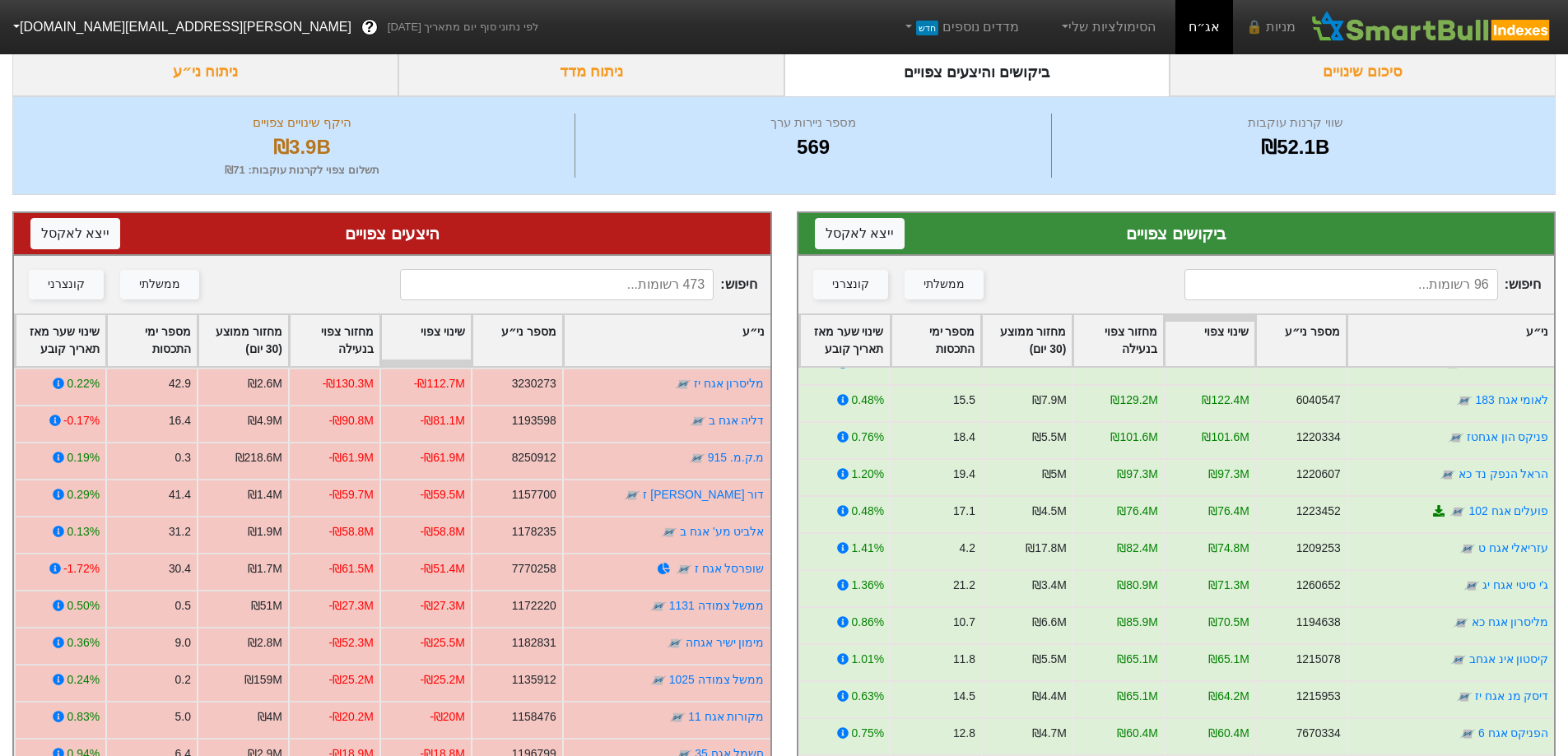
scroll to position [0, 0]
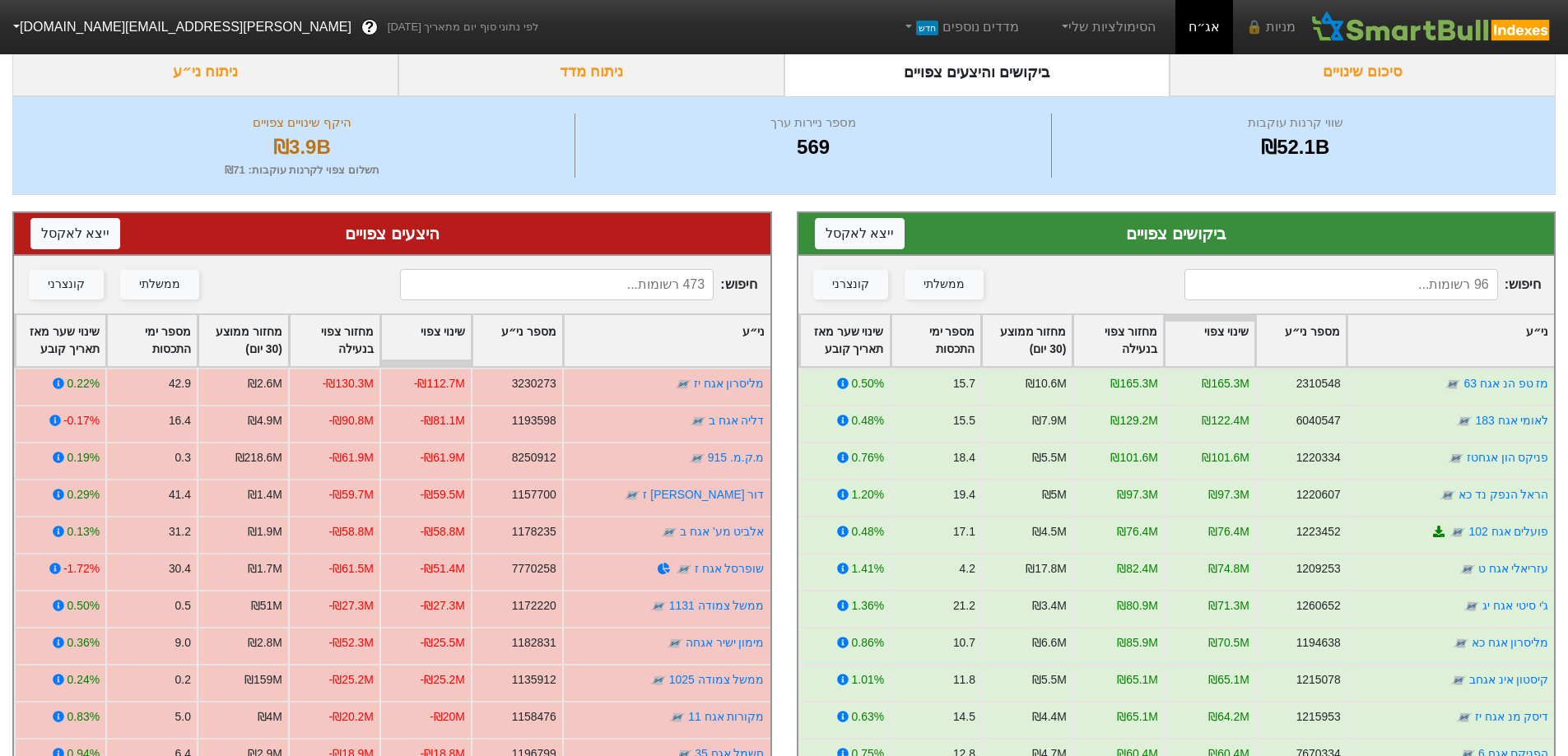
click at [552, 287] on input at bounding box center [557, 285] width 314 height 31
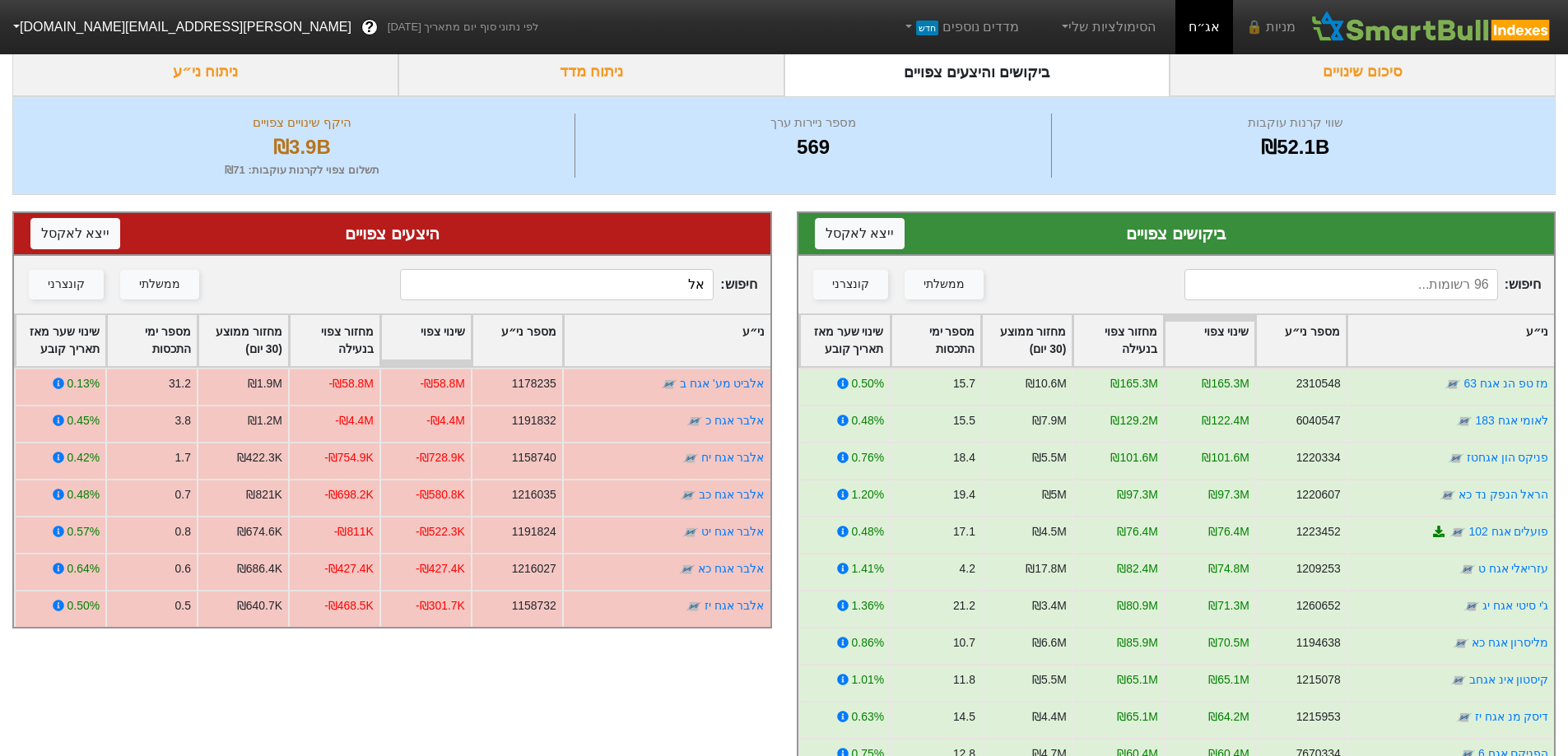
type input "א"
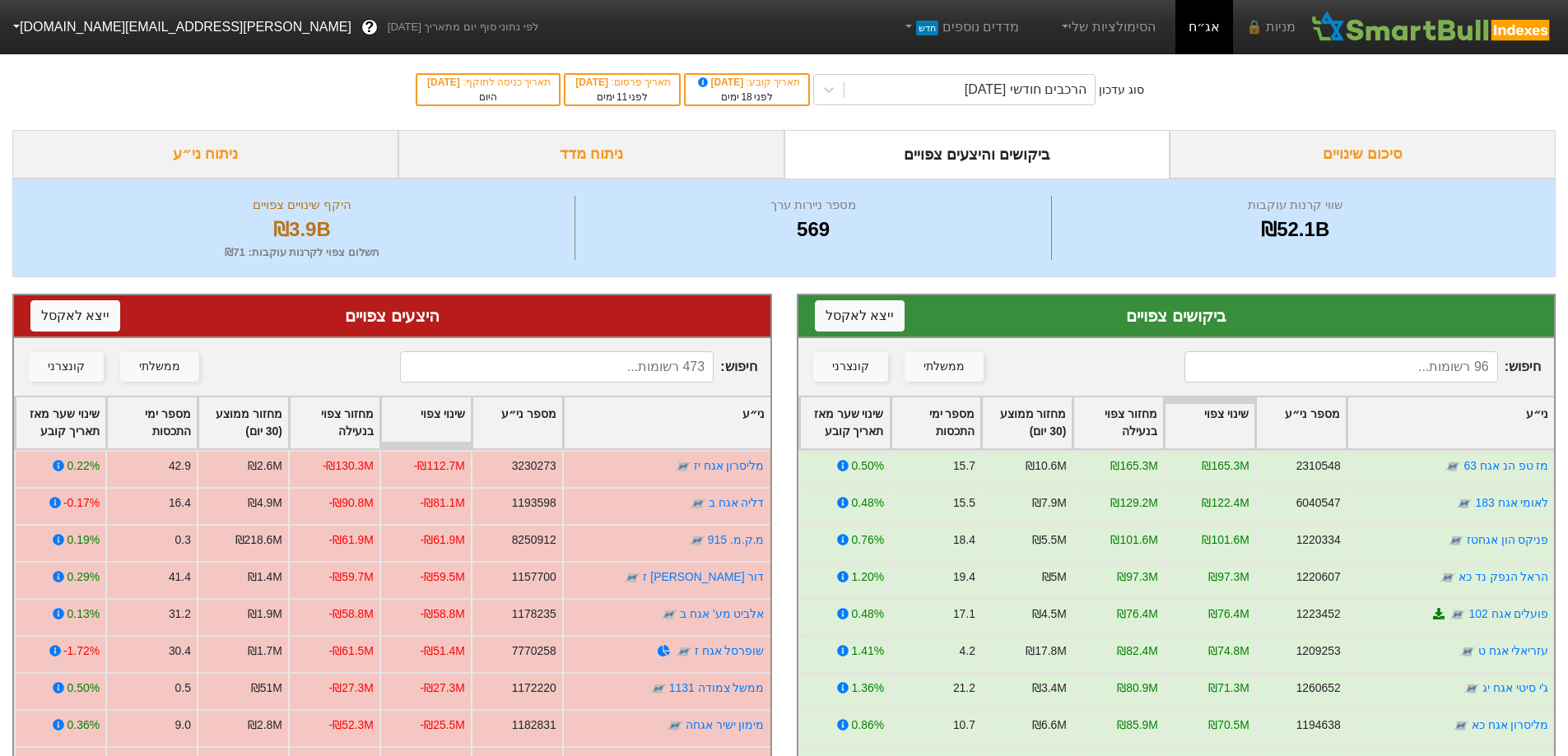
click at [1335, 368] on input at bounding box center [1341, 367] width 314 height 31
click at [615, 364] on input at bounding box center [557, 367] width 314 height 31
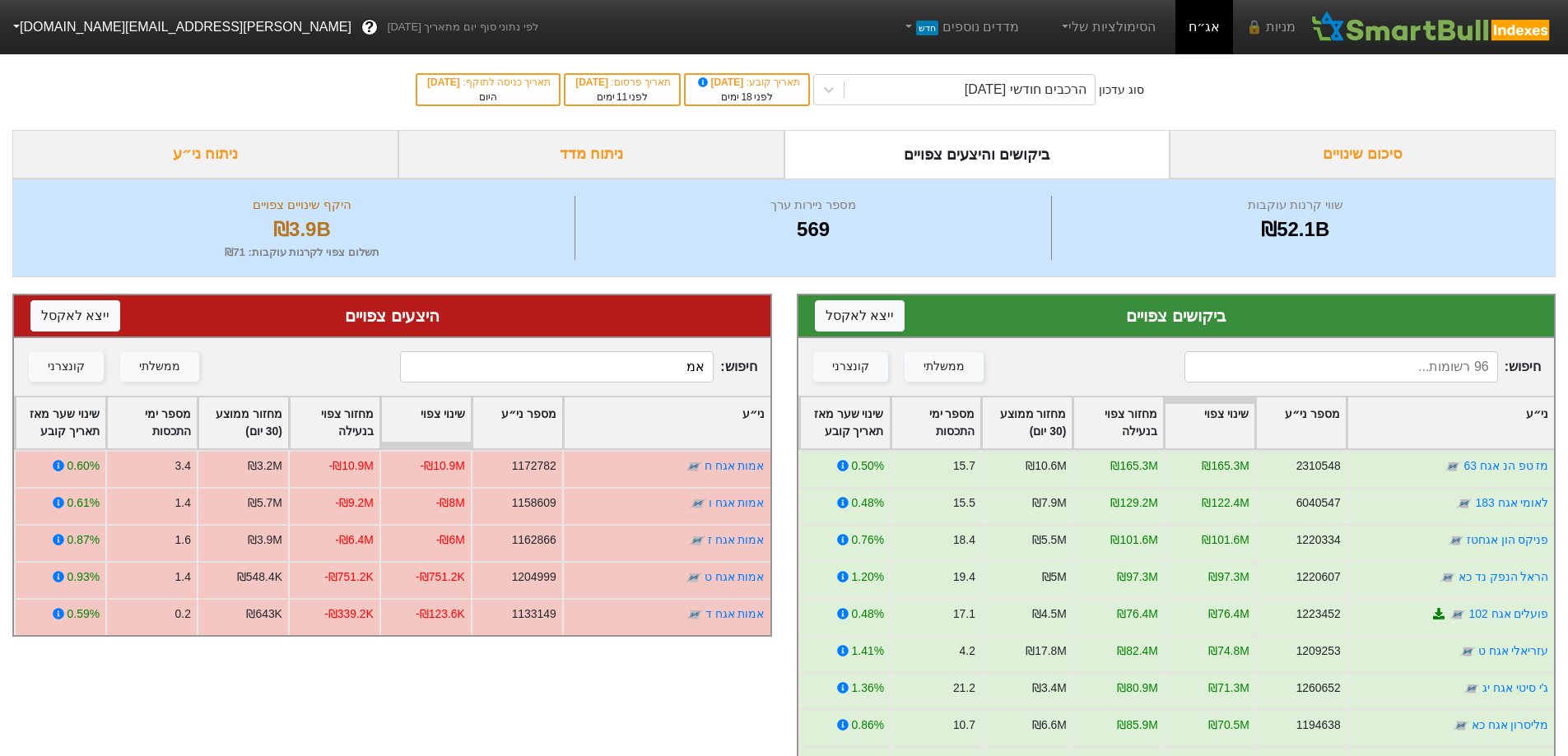
type input "א"
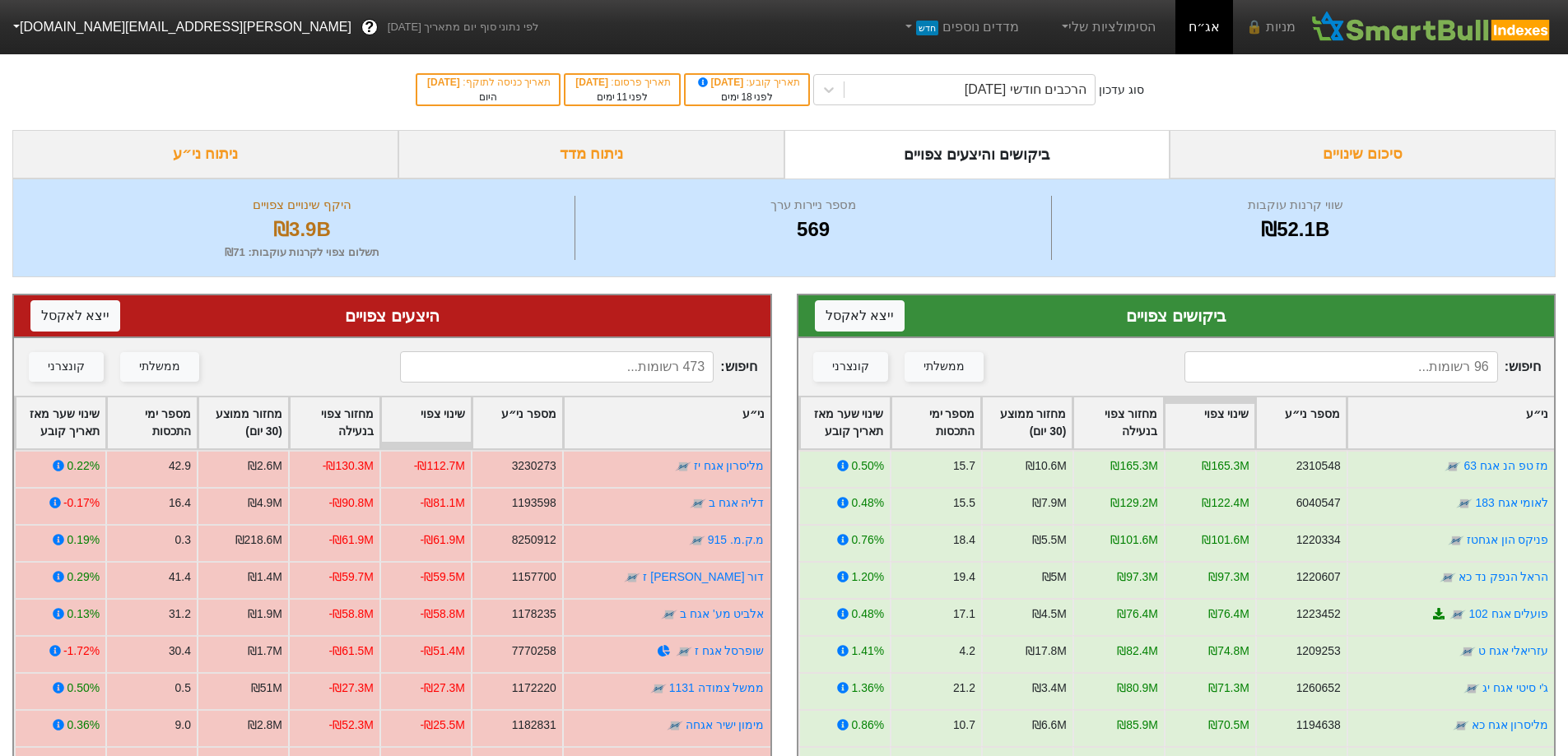
scroll to position [82, 0]
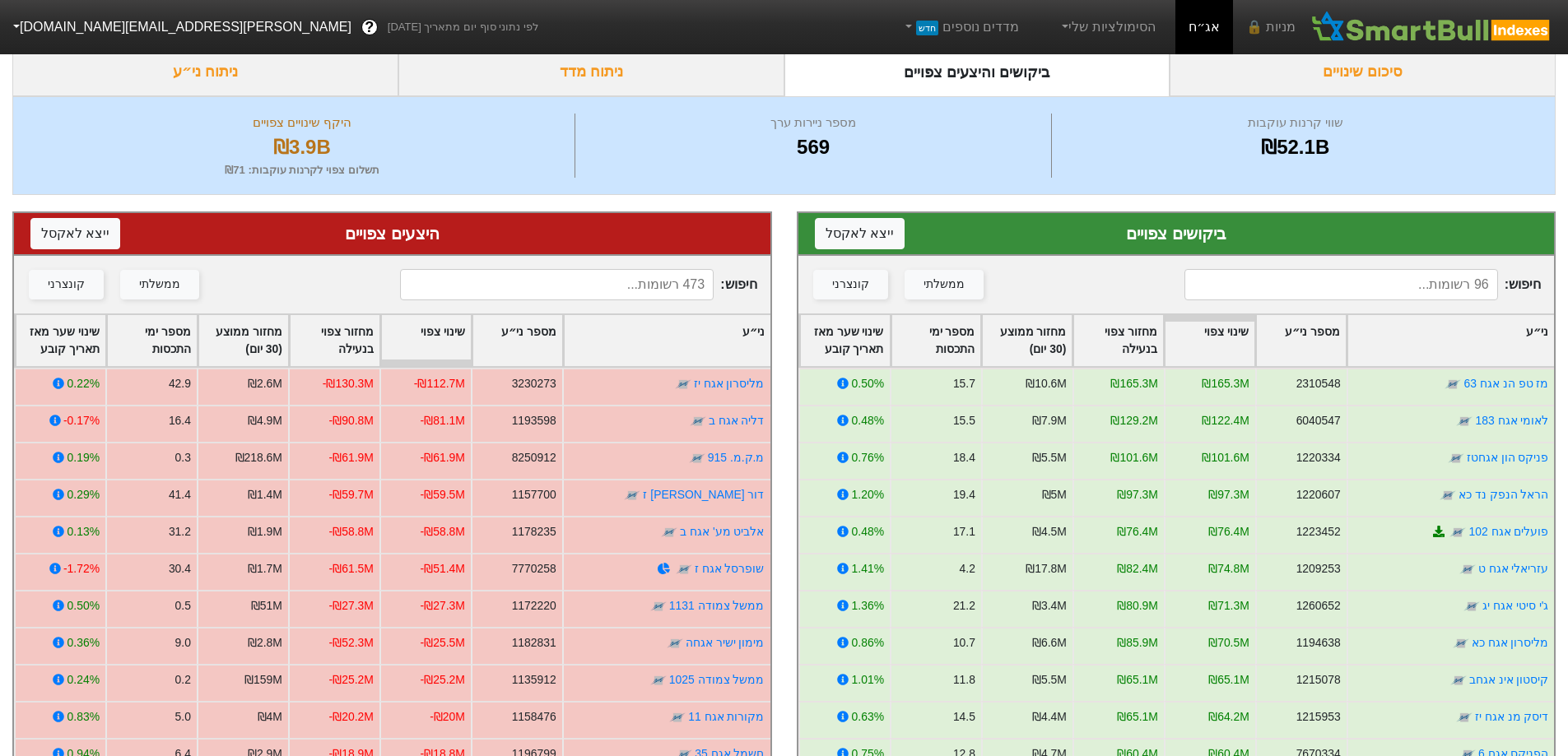
click at [612, 283] on input at bounding box center [557, 285] width 314 height 31
type input "נ"
click at [1342, 280] on input at bounding box center [1341, 285] width 314 height 31
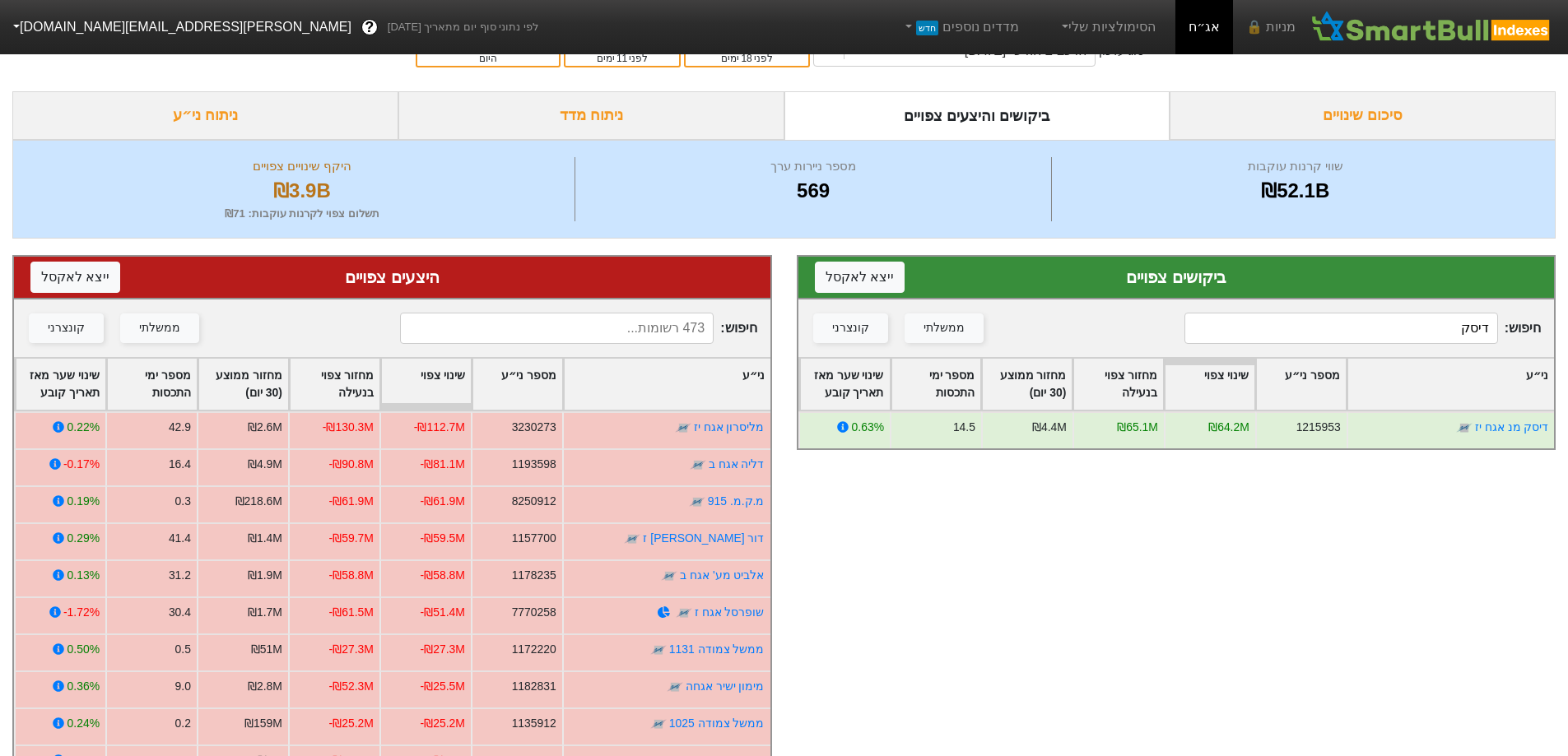
scroll to position [0, 0]
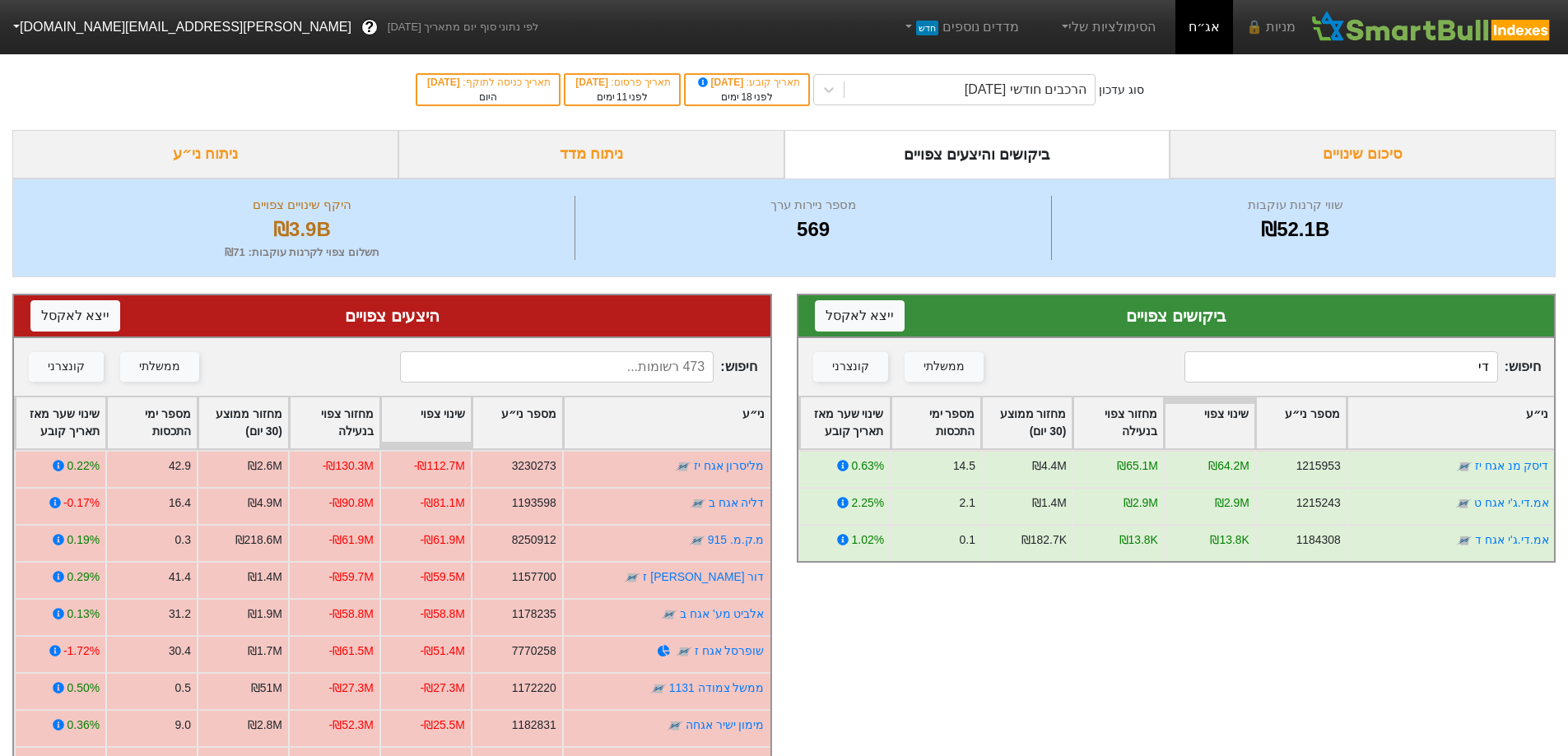
type input "ד"
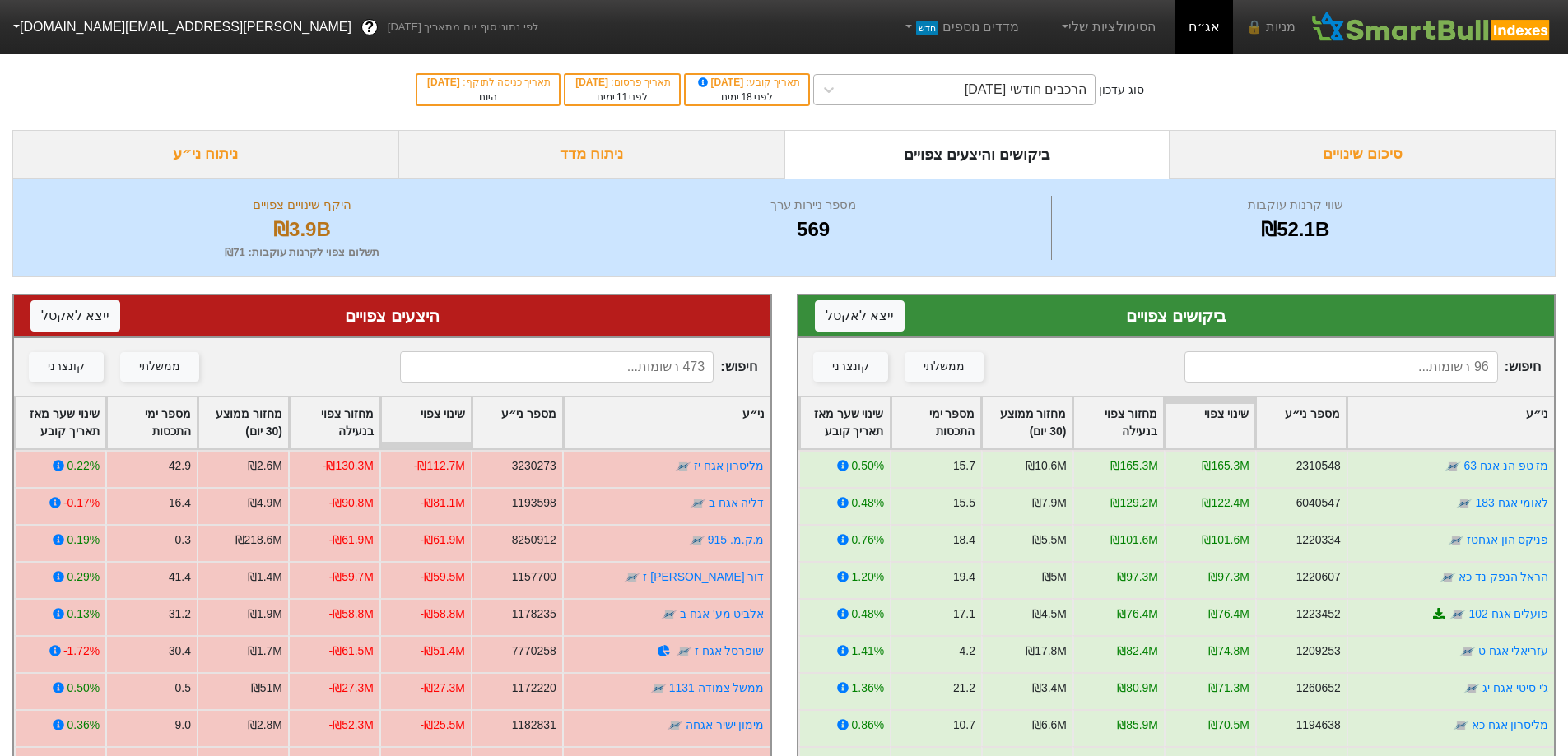
click at [1021, 90] on div "הרכבים חודשי [DATE]" at bounding box center [1025, 89] width 122 height 19
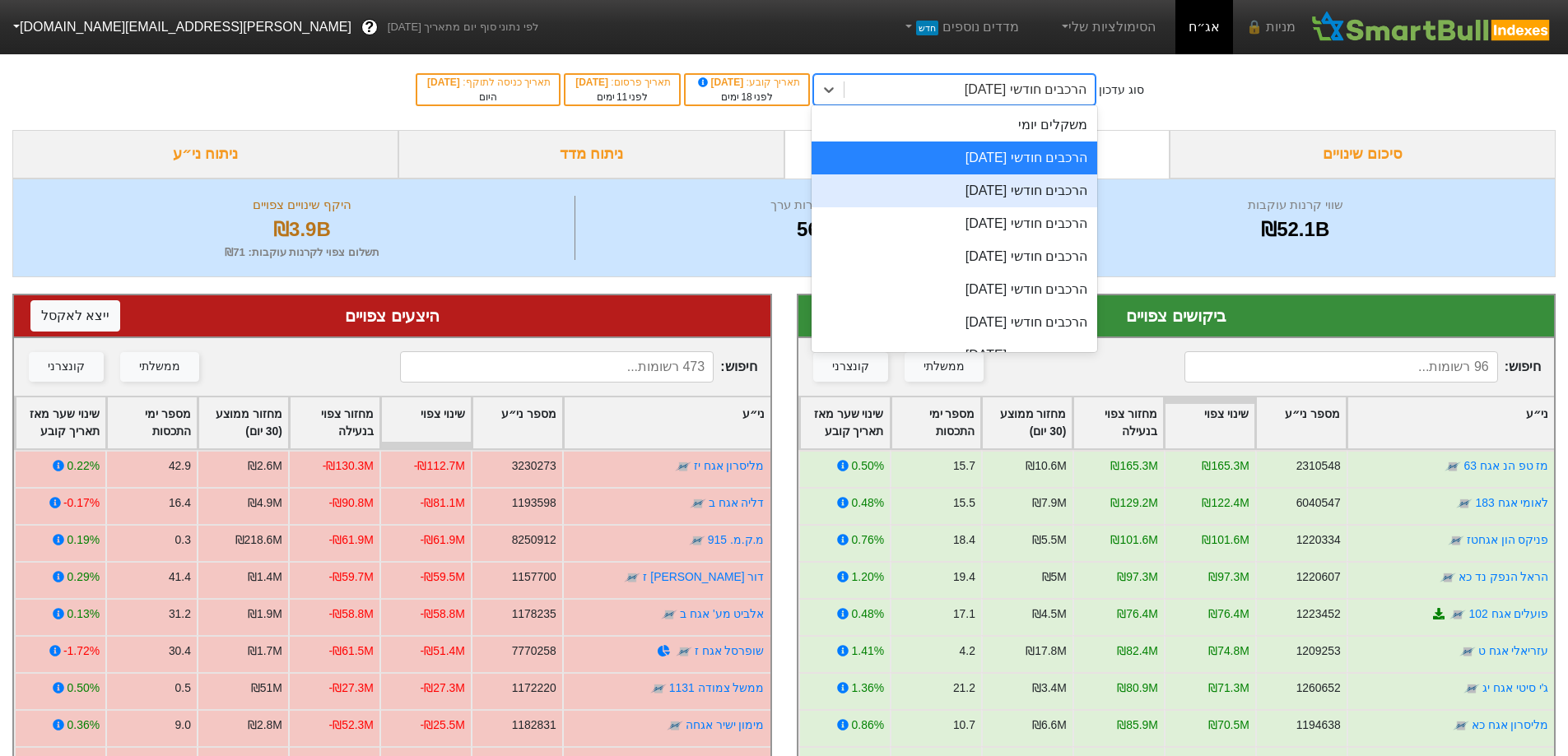
click at [1019, 189] on div "הרכבים חודשי [DATE]" at bounding box center [953, 191] width 285 height 33
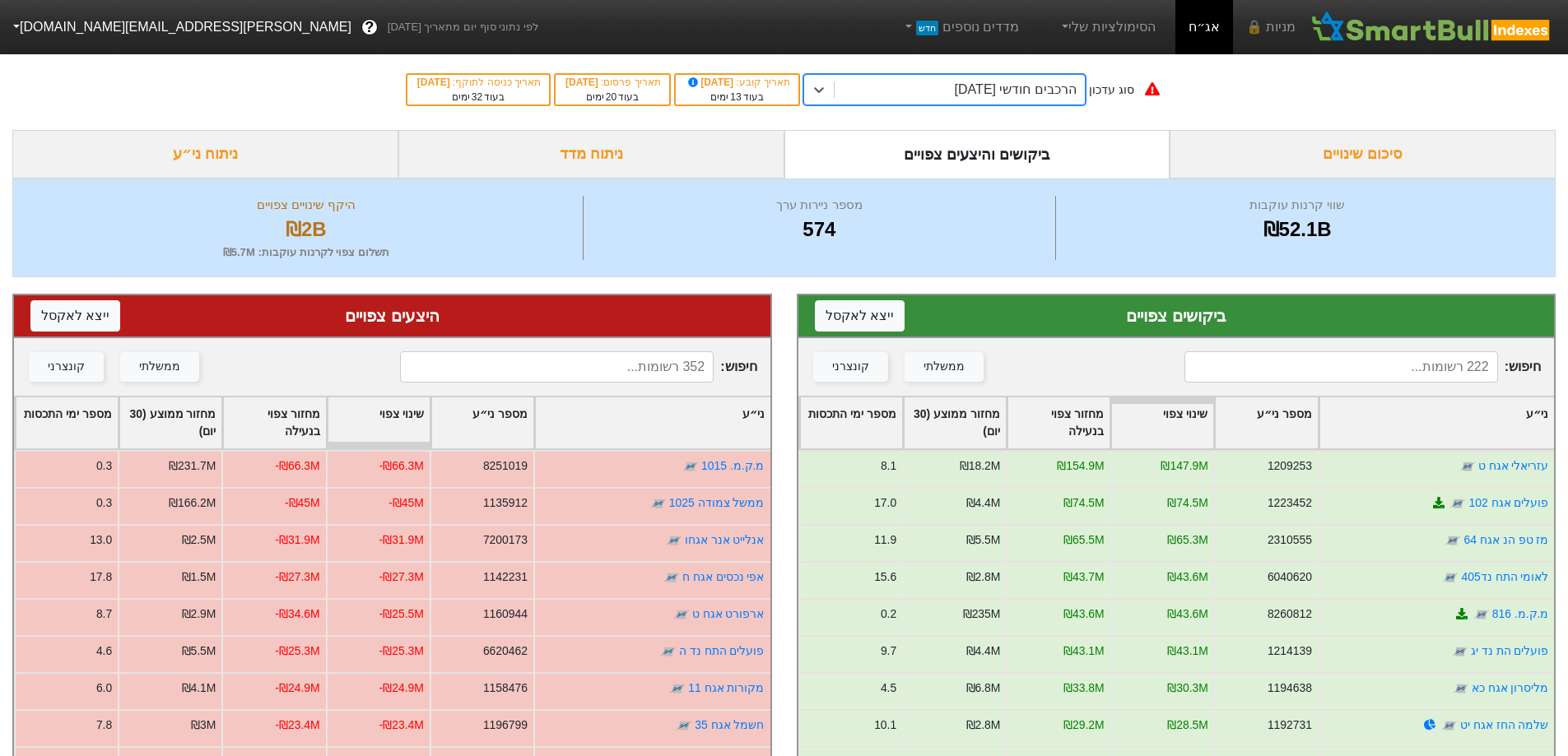
click at [1419, 368] on input at bounding box center [1341, 367] width 314 height 31
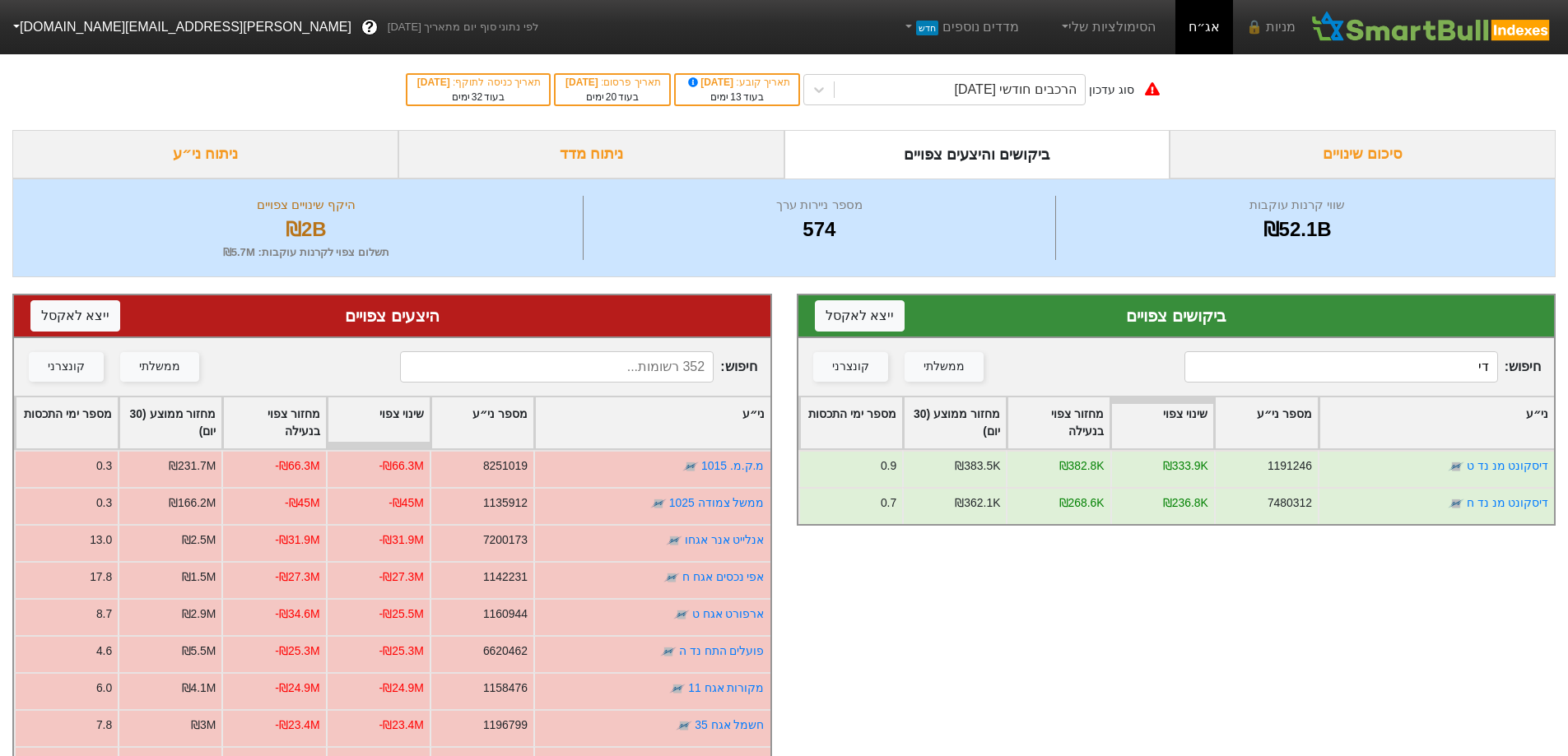
type input "ד"
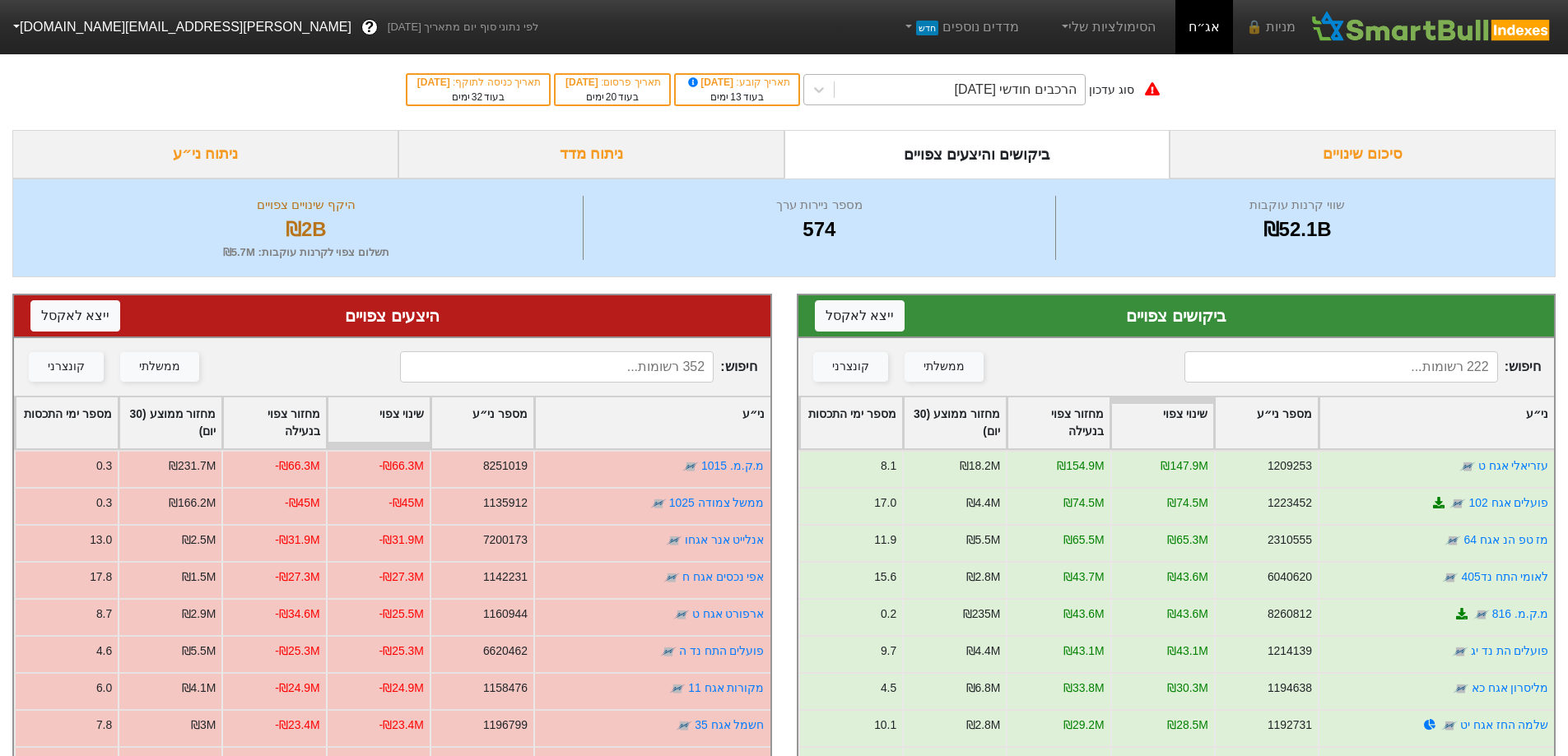
click at [1071, 87] on div "הרכבים חודשי [DATE]" at bounding box center [1015, 89] width 122 height 19
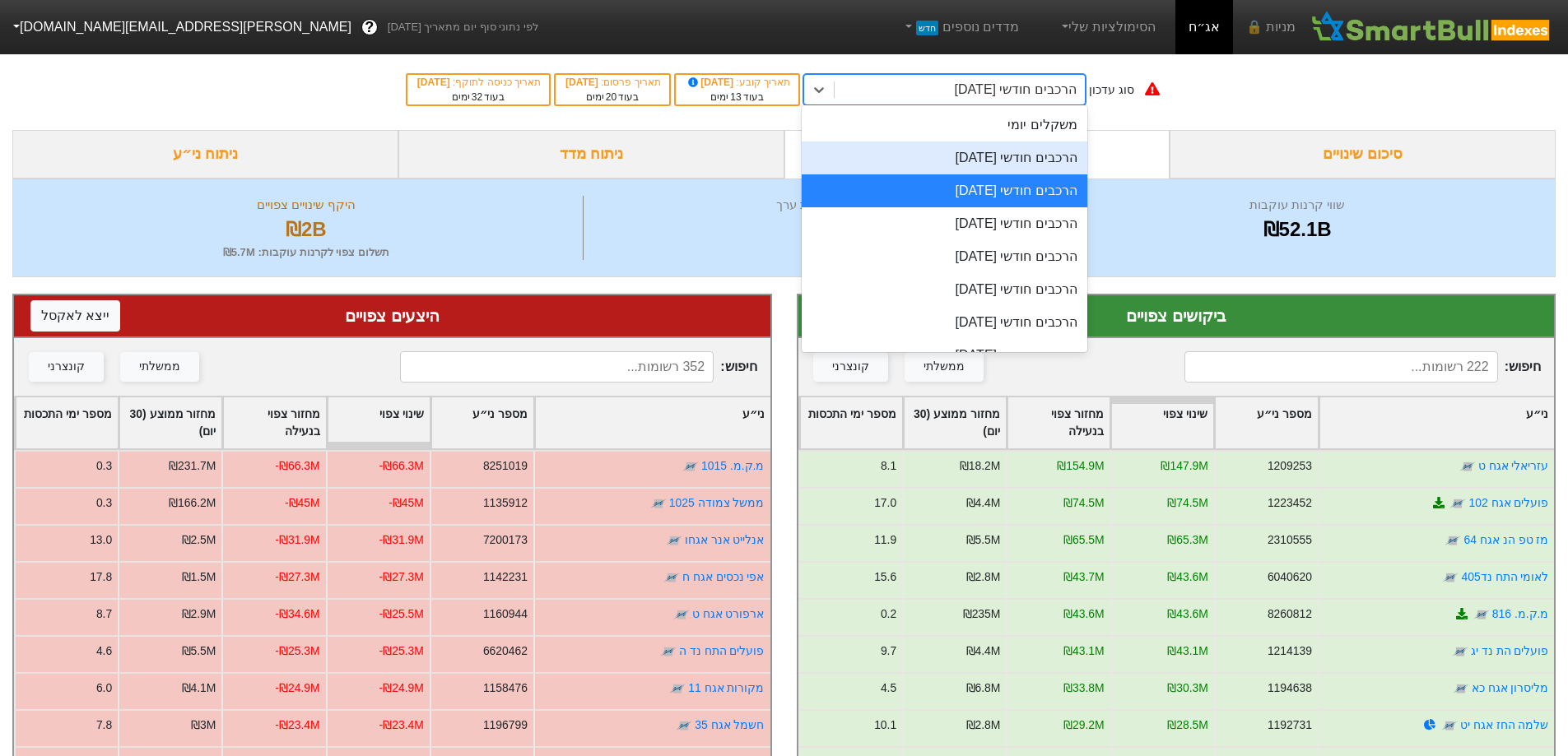
click at [1047, 165] on div "הרכבים חודשי [DATE]" at bounding box center [944, 158] width 285 height 33
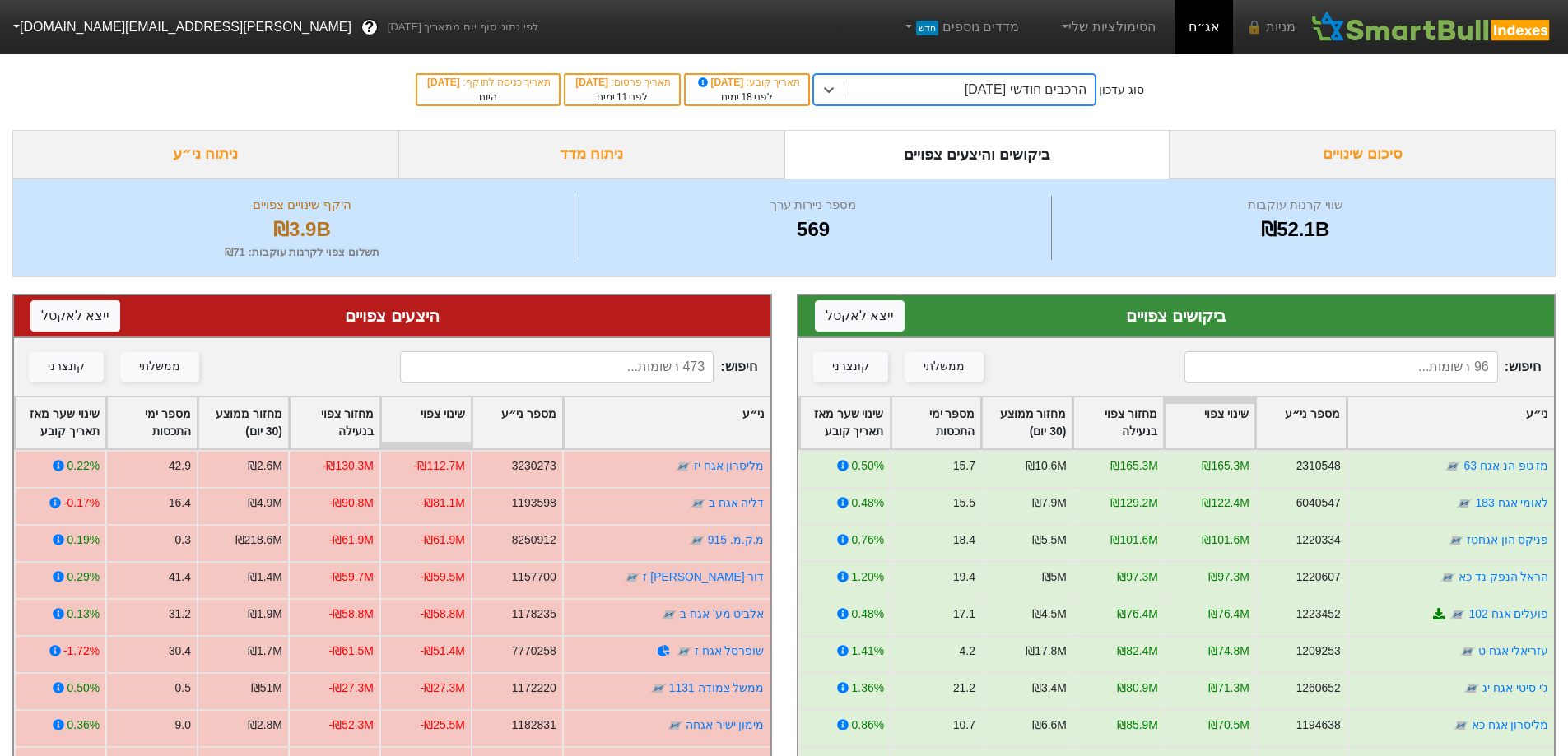
click at [628, 372] on input at bounding box center [557, 367] width 314 height 31
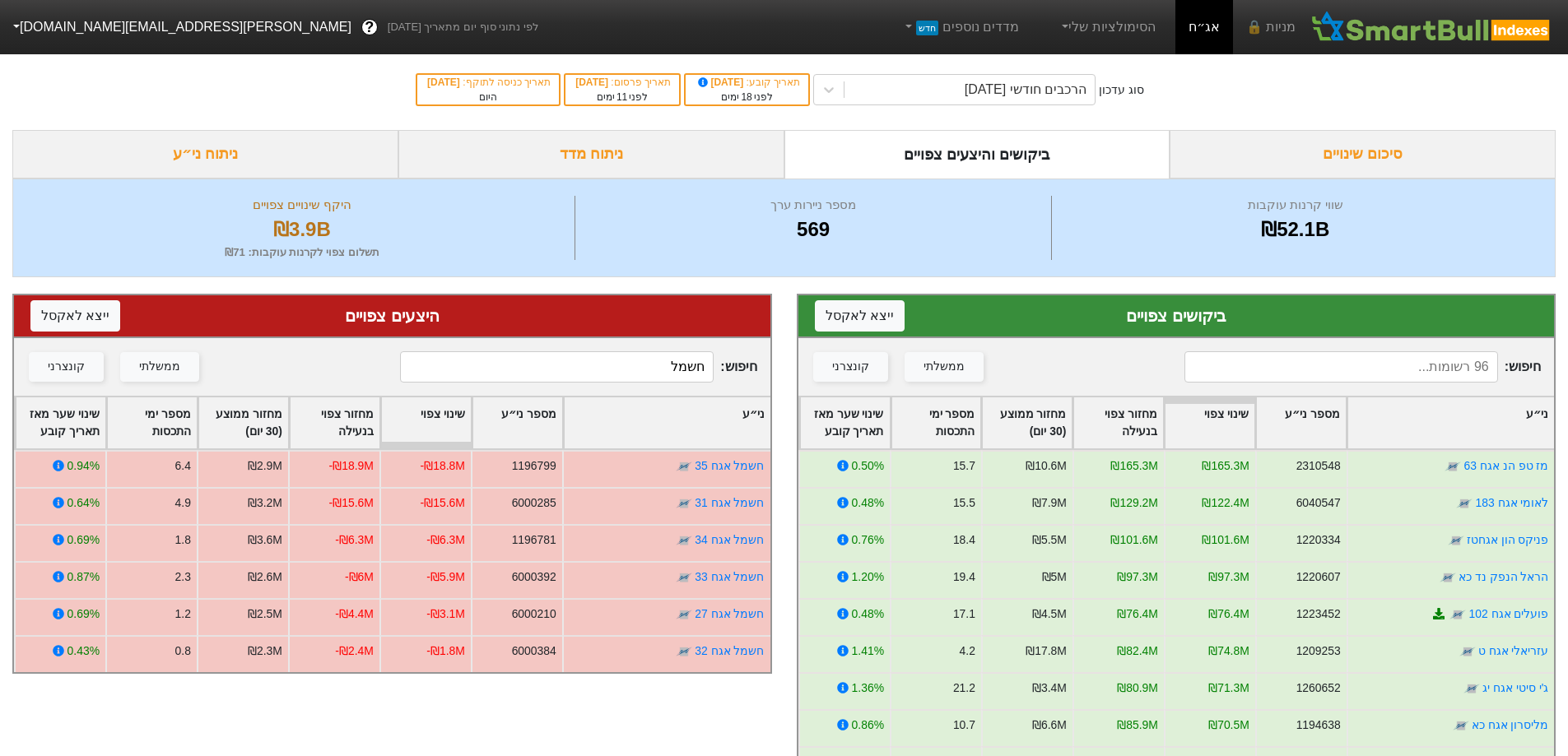
type input "חשמל"
click at [1281, 366] on input at bounding box center [1341, 367] width 314 height 31
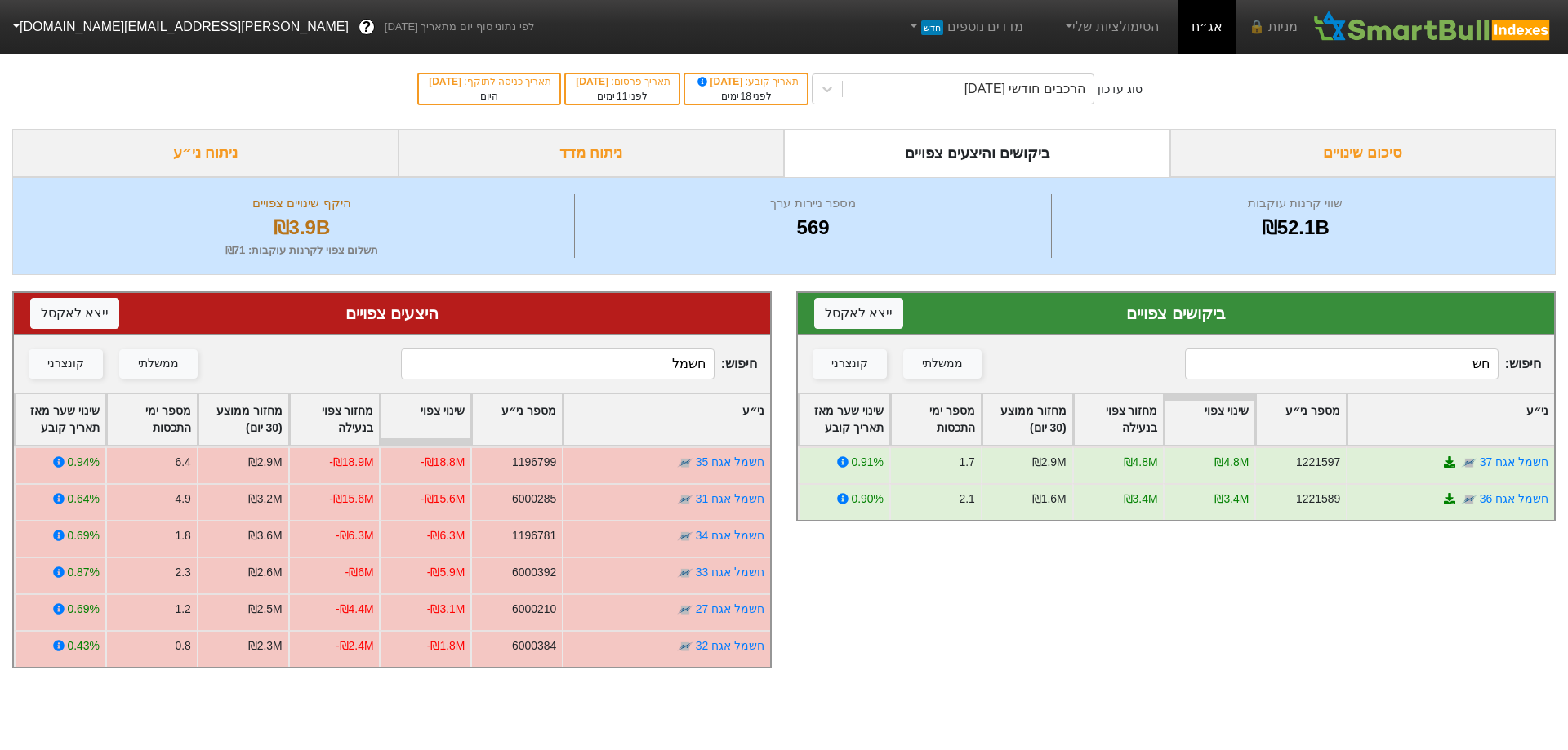
type input "ח"
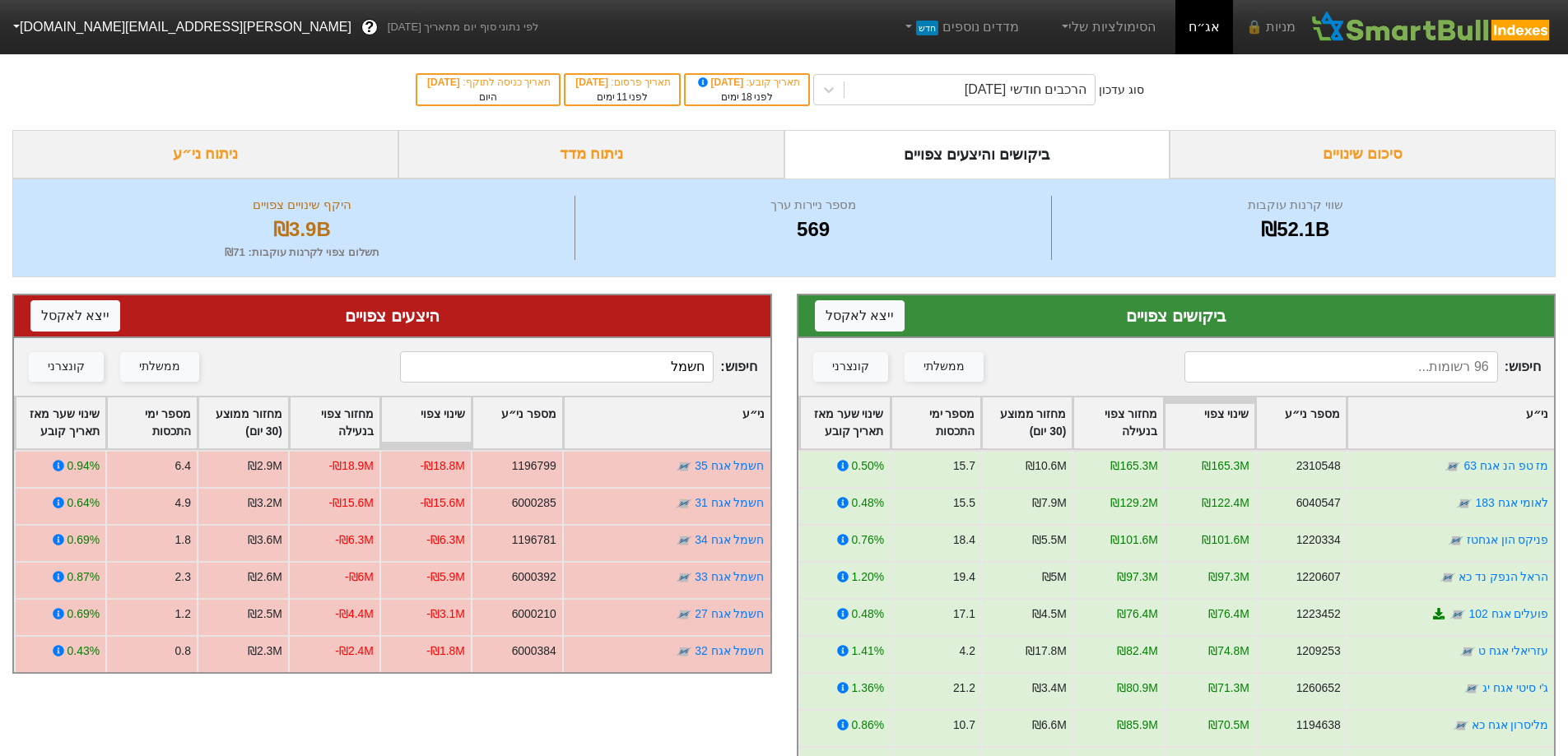
drag, startPoint x: 619, startPoint y: 366, endPoint x: 778, endPoint y: 359, distance: 159.2
click at [778, 359] on div "היצעים צפויים ייצא ל אקסל חיפוש : חשמל ממשלתי קונצרני ני״ע מספר ני״ע שינוי צפוי…" at bounding box center [392, 661] width 784 height 767
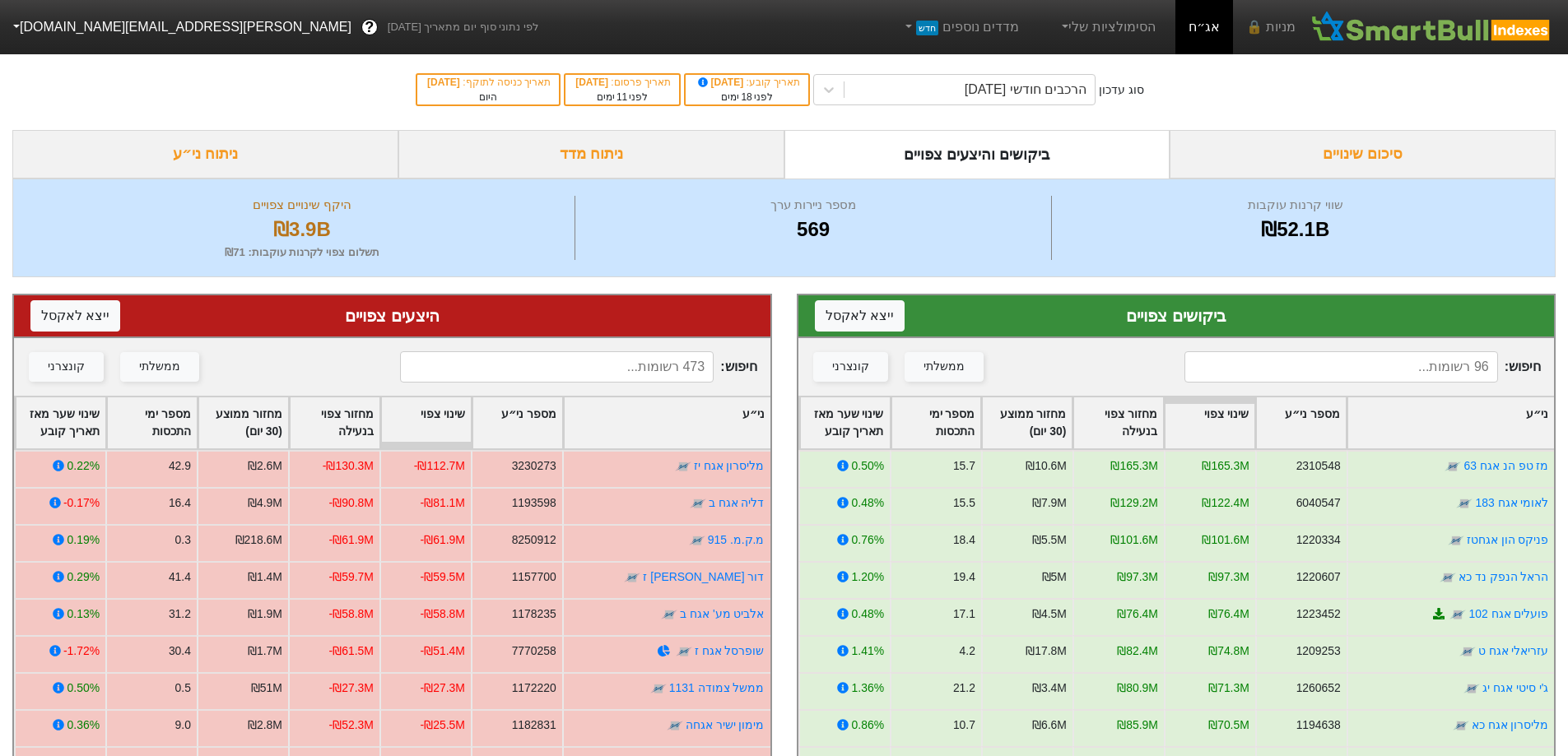
click at [674, 375] on input at bounding box center [557, 367] width 314 height 31
type input "ד"
